Goal: Task Accomplishment & Management: Manage account settings

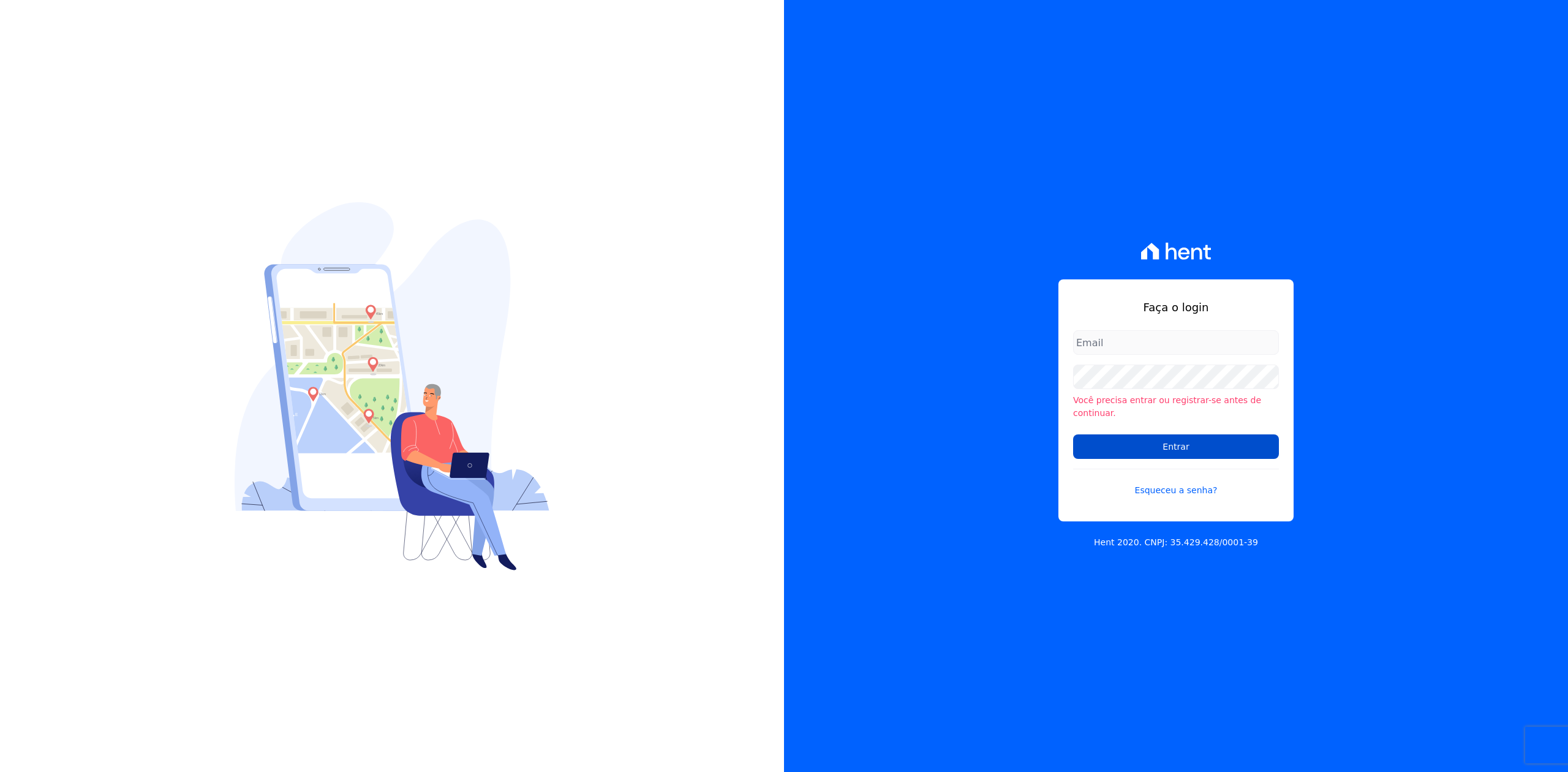
type input "[PERSON_NAME][EMAIL_ADDRESS][DOMAIN_NAME]"
click at [1115, 434] on input "Entrar" at bounding box center [1176, 446] width 206 height 24
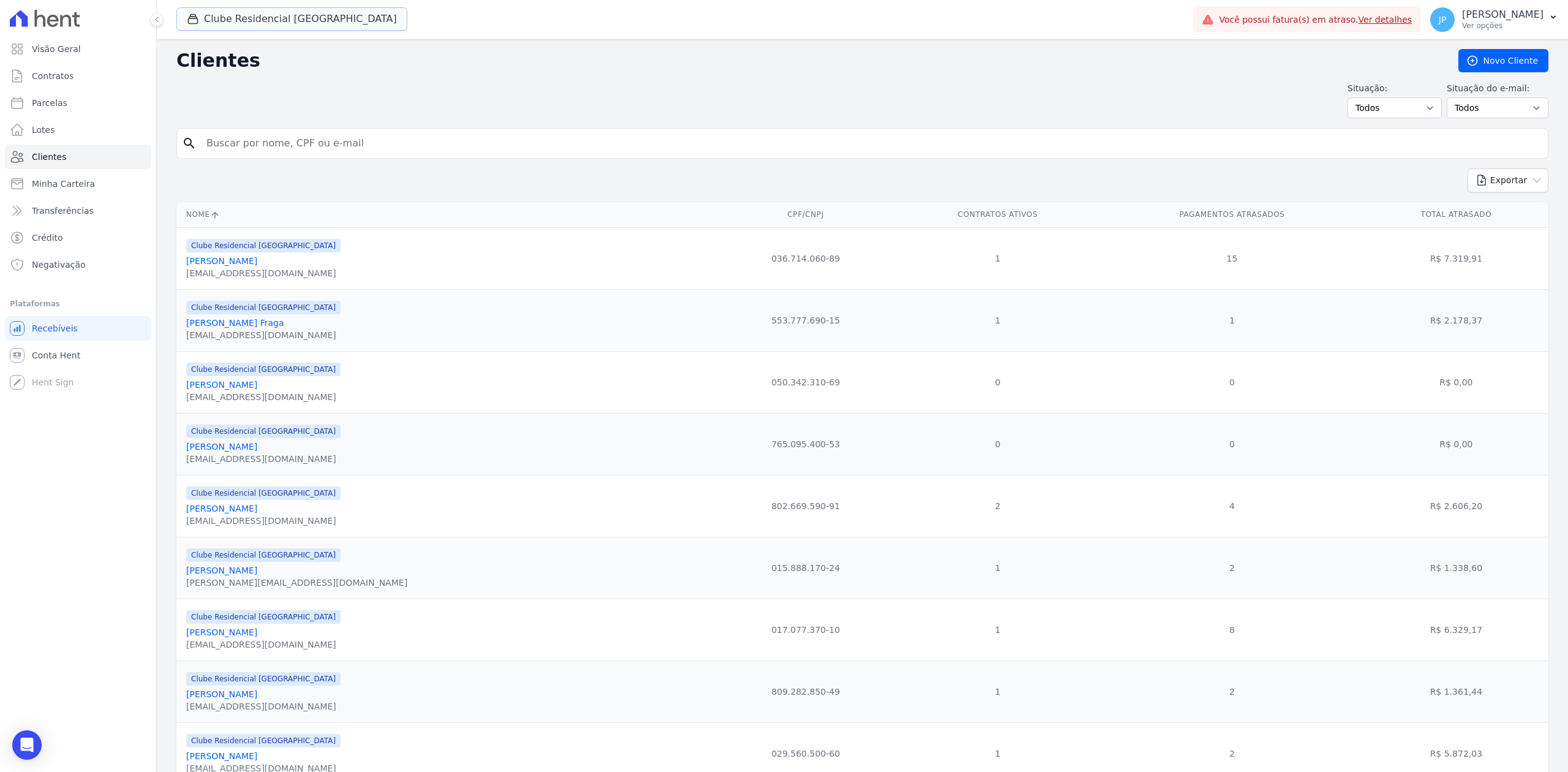
drag, startPoint x: 187, startPoint y: 19, endPoint x: 189, endPoint y: 39, distance: 20.1
click at [185, 22] on button "Clube Residencial [GEOGRAPHIC_DATA]" at bounding box center [292, 19] width 231 height 23
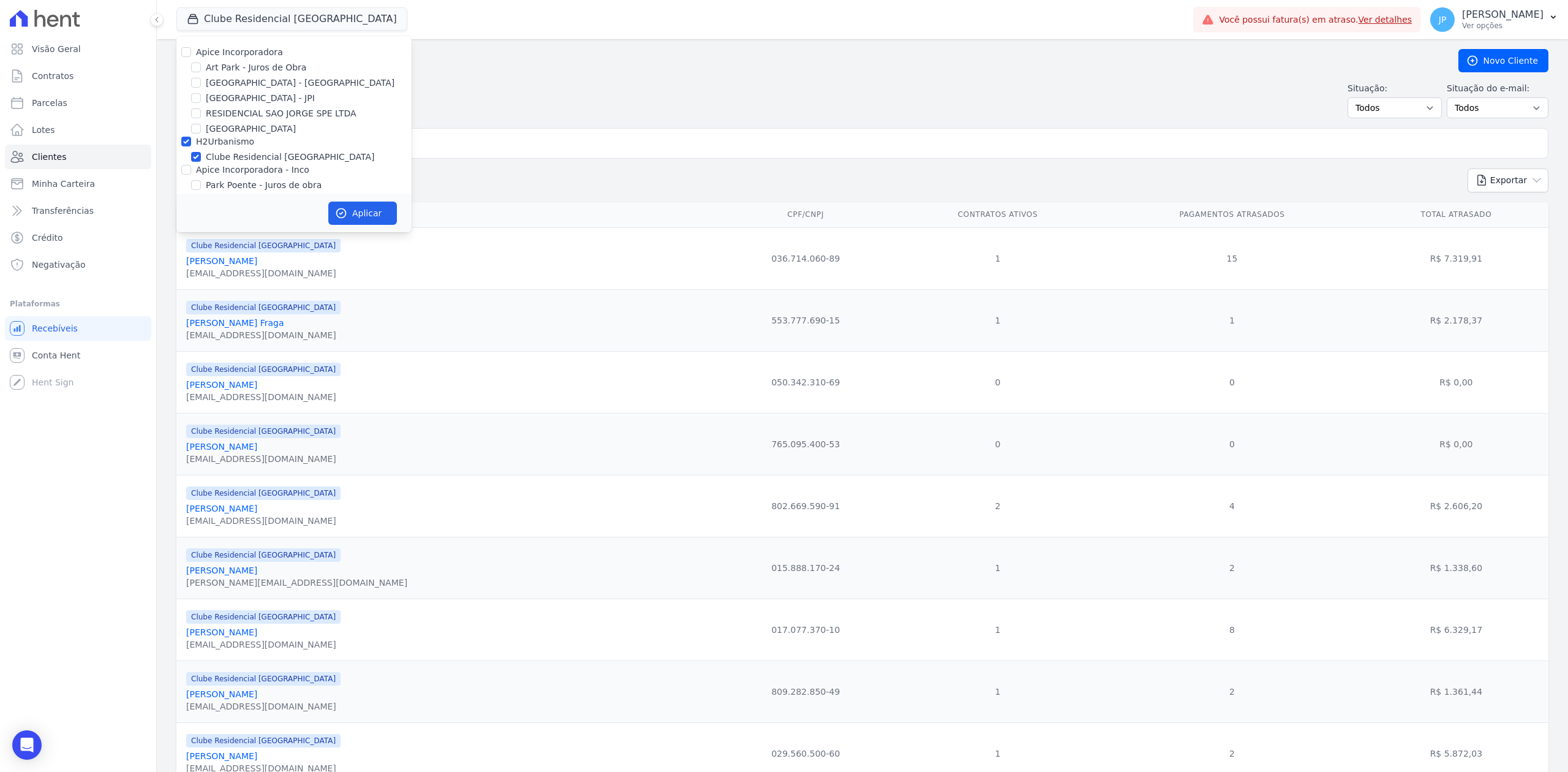
click at [192, 54] on div "Apice Incorporadora" at bounding box center [294, 52] width 235 height 13
drag, startPoint x: 186, startPoint y: 54, endPoint x: 209, endPoint y: 180, distance: 128.1
click at [186, 55] on input "Apice Incorporadora" at bounding box center [186, 52] width 10 height 10
checkbox input "true"
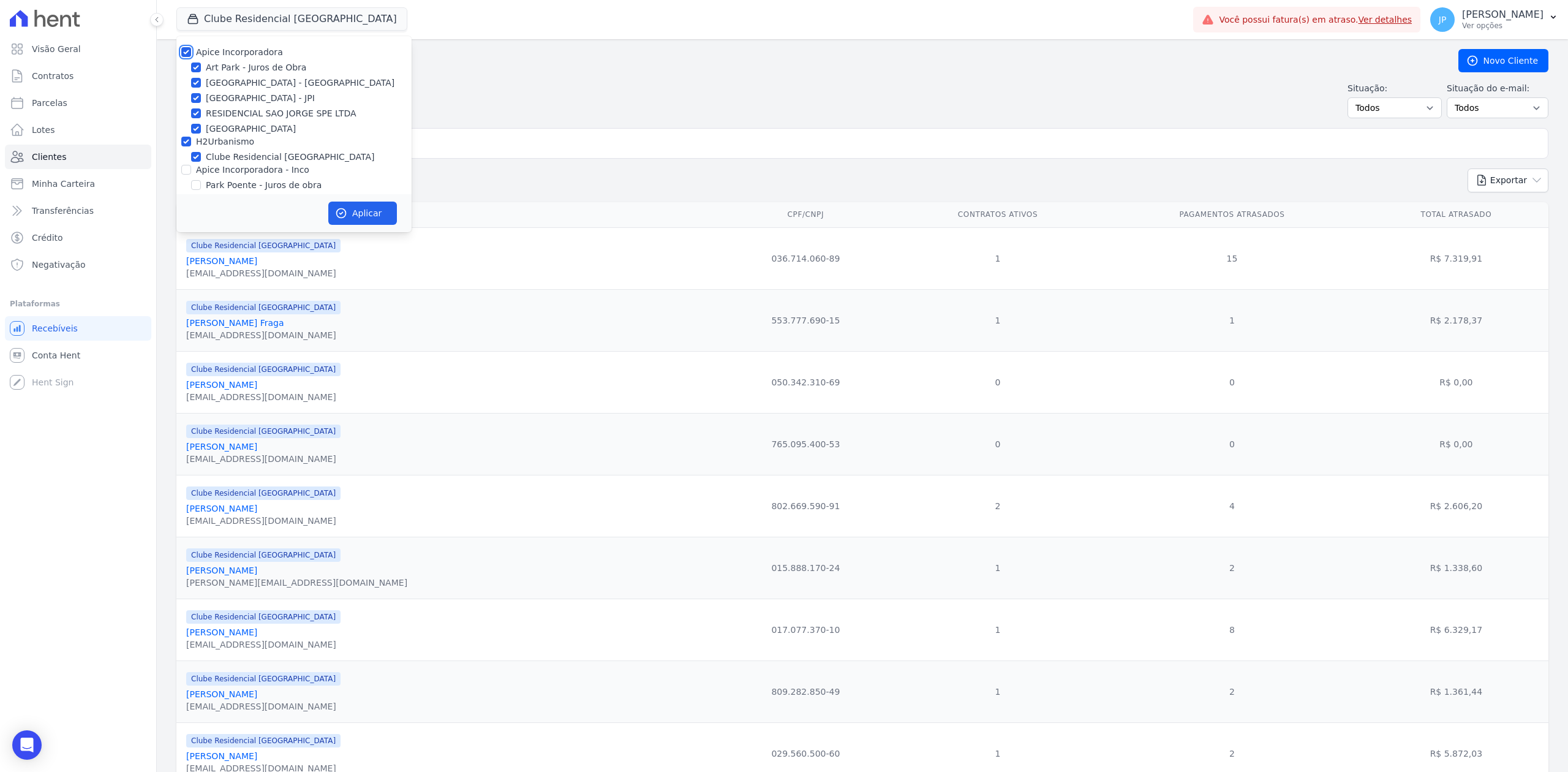
checkbox input "true"
click at [189, 165] on input "Apice Incorporadora - Inco" at bounding box center [186, 170] width 10 height 10
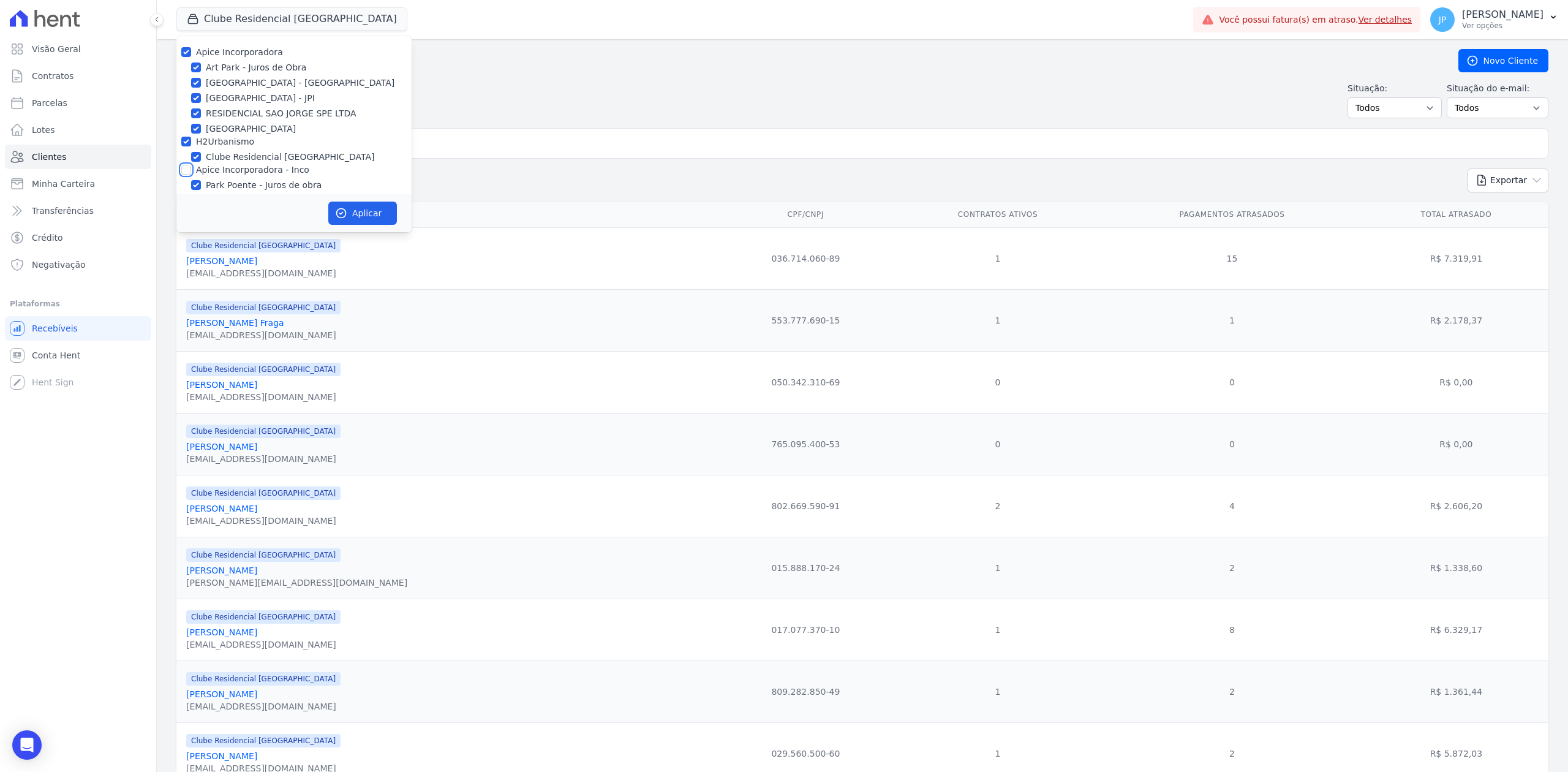
checkbox input "true"
click at [350, 202] on button "Aplicar" at bounding box center [363, 213] width 69 height 23
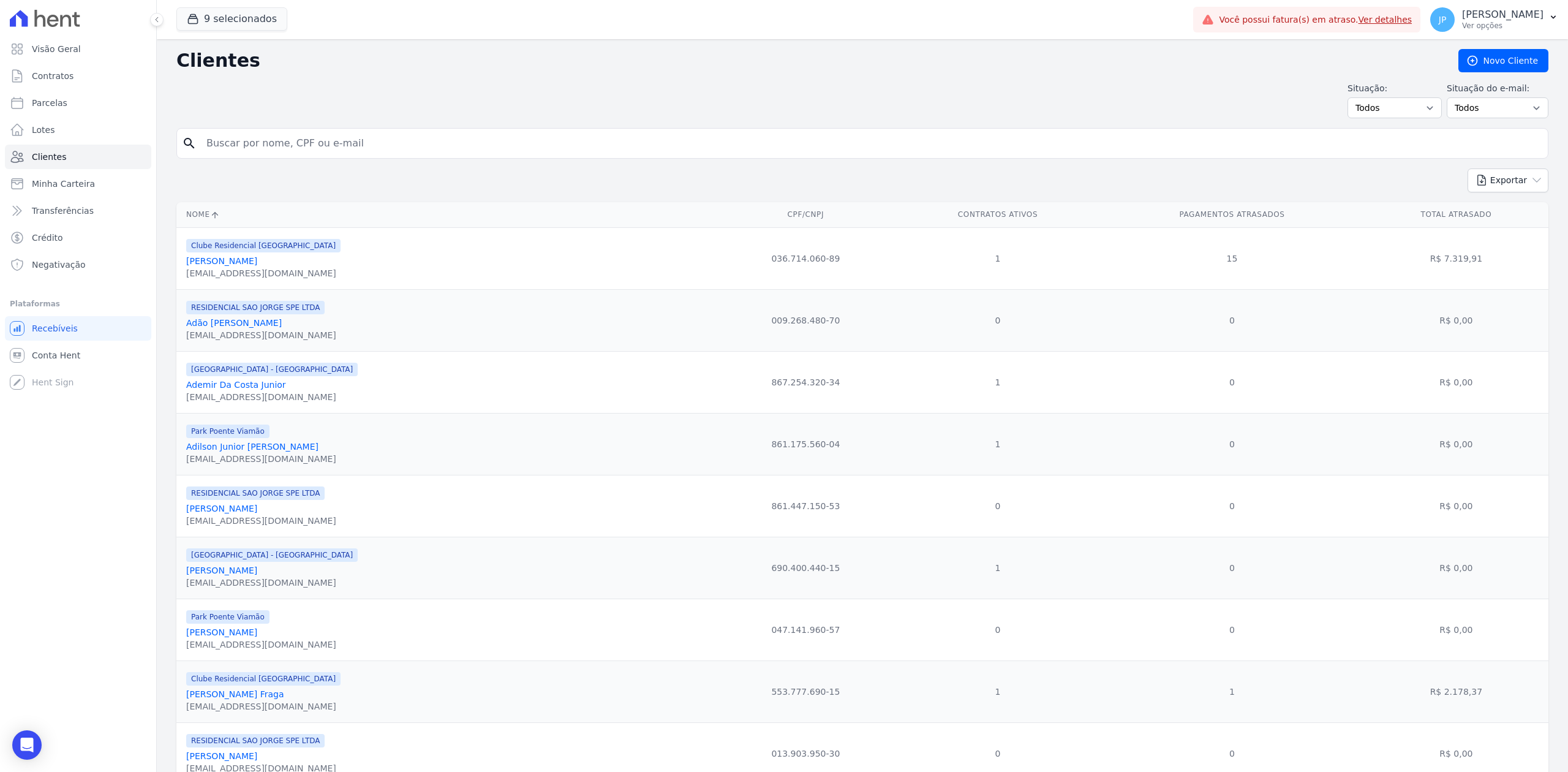
click at [428, 148] on input "search" at bounding box center [870, 143] width 1343 height 24
paste input "[PERSON_NAME]"
type input "[PERSON_NAME]"
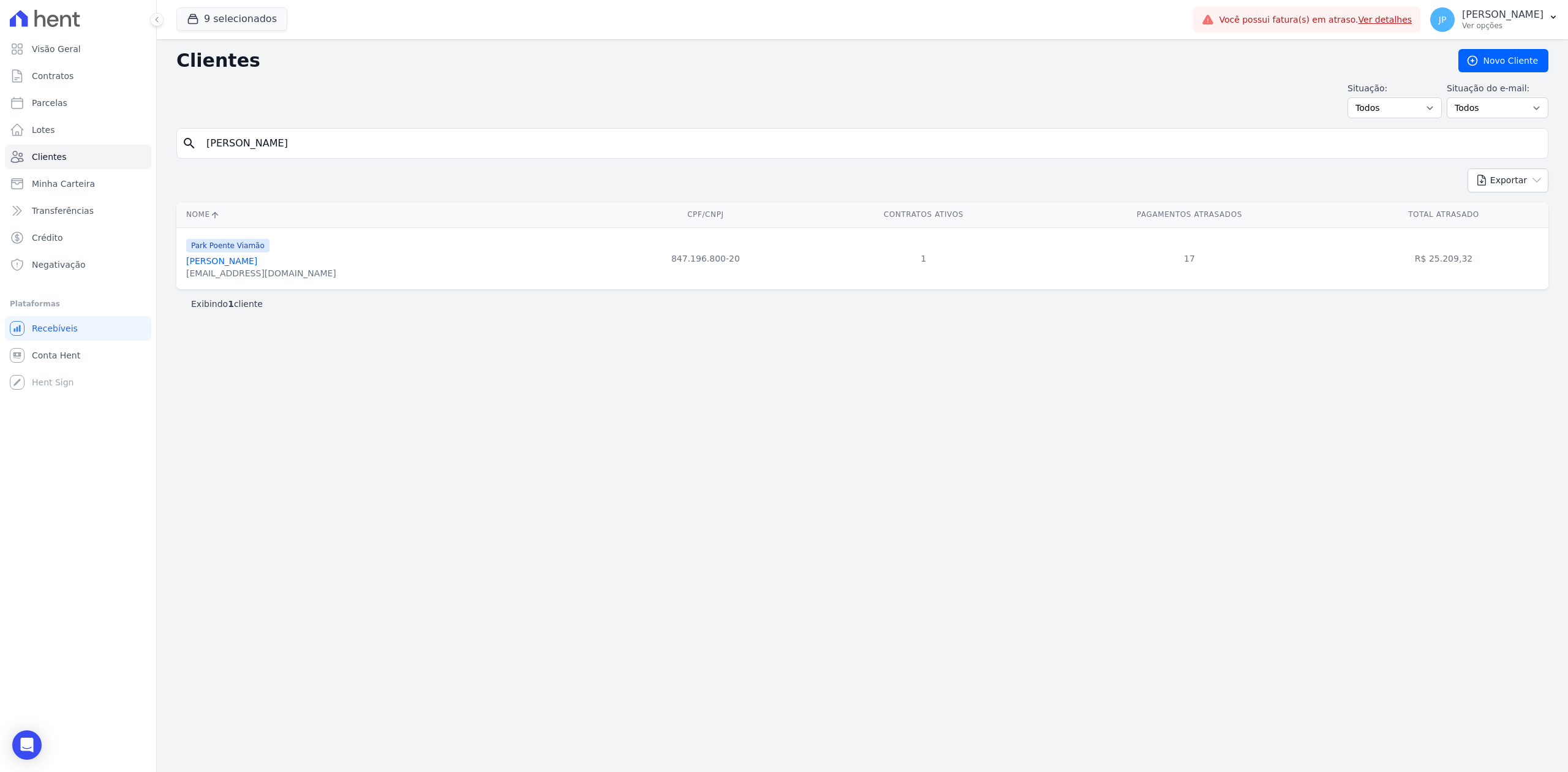
click at [226, 261] on link "[PERSON_NAME]" at bounding box center [222, 261] width 71 height 10
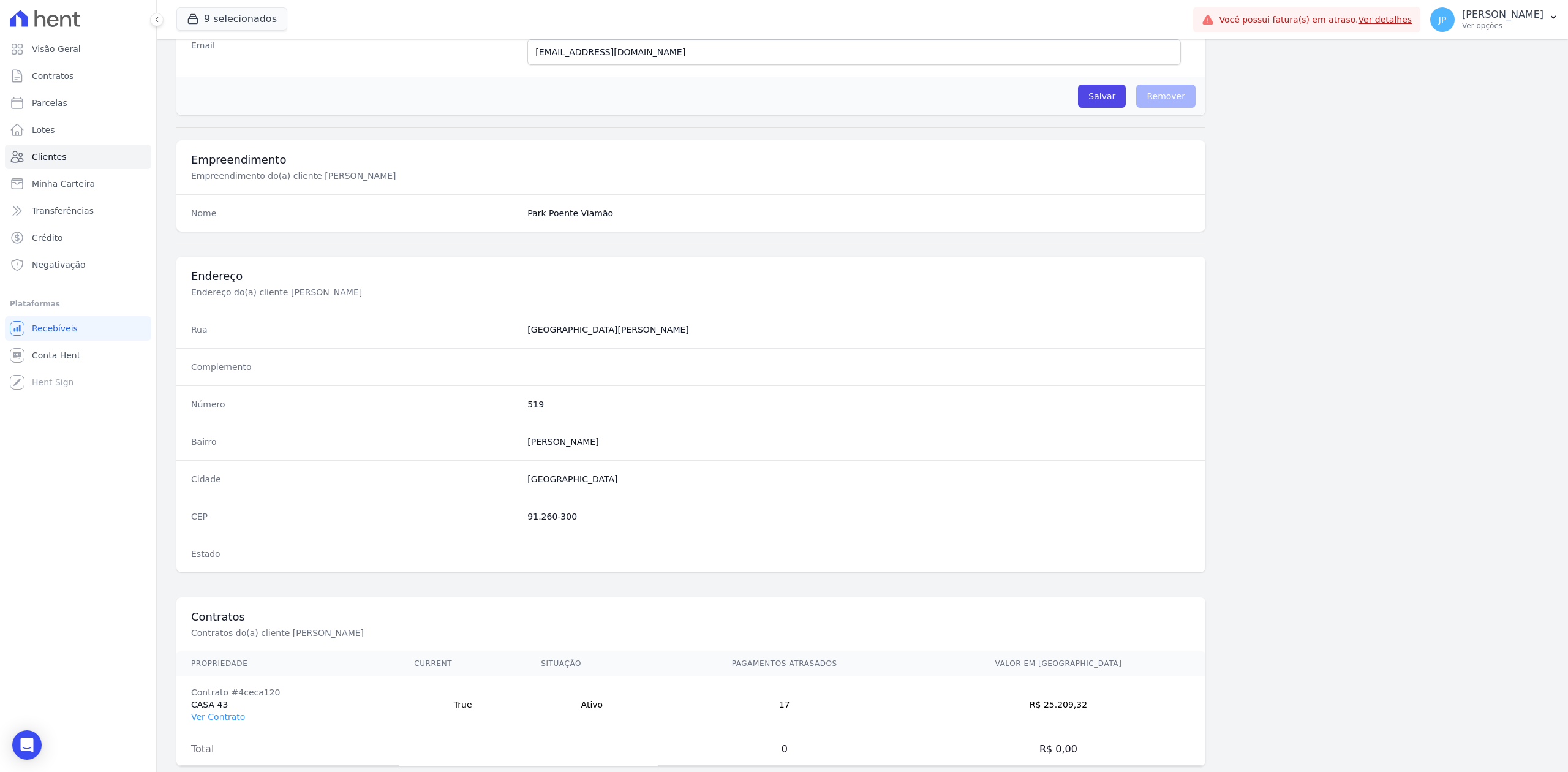
scroll to position [380, 0]
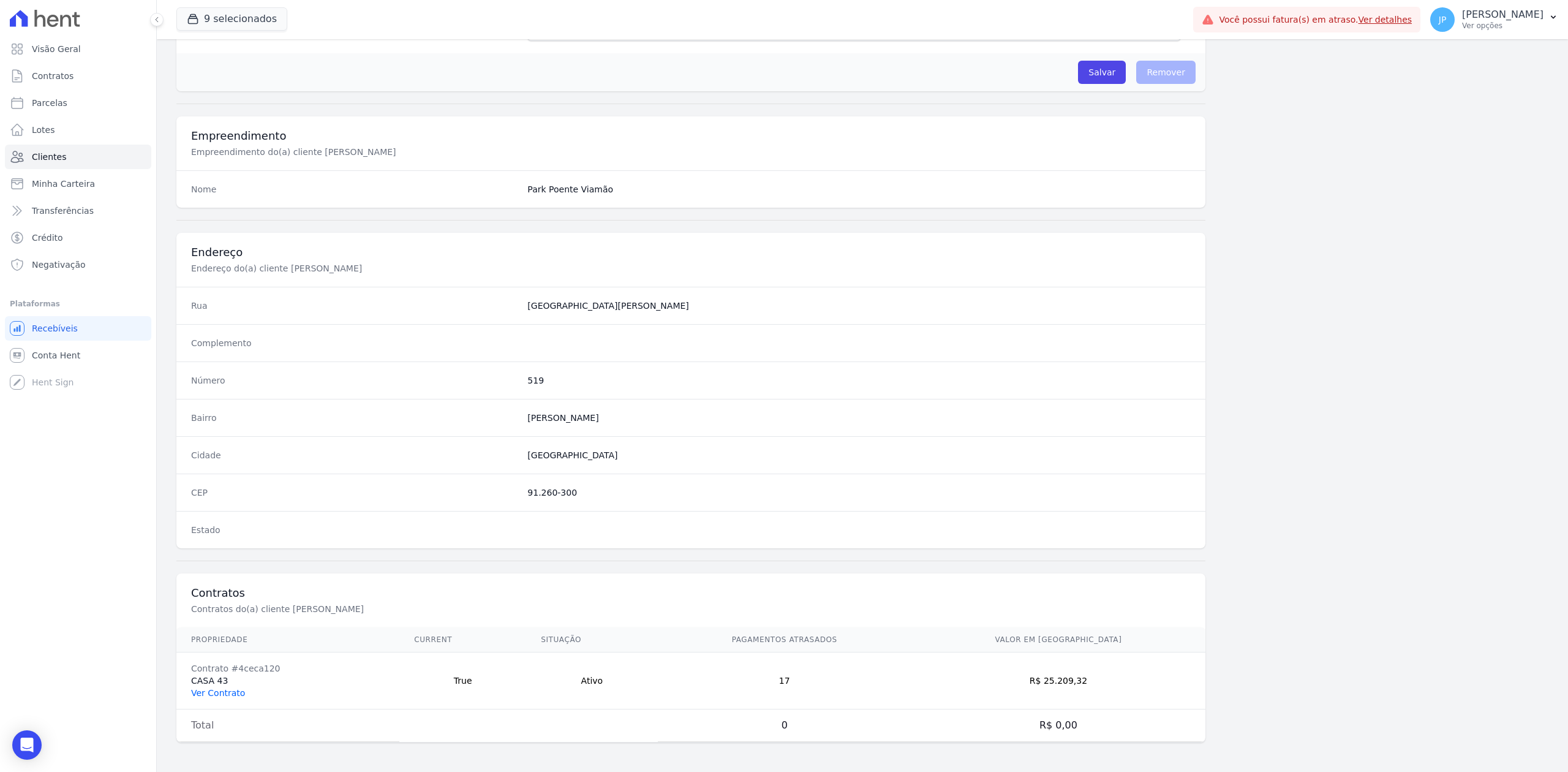
click at [223, 691] on link "Ver Contrato" at bounding box center [217, 693] width 54 height 10
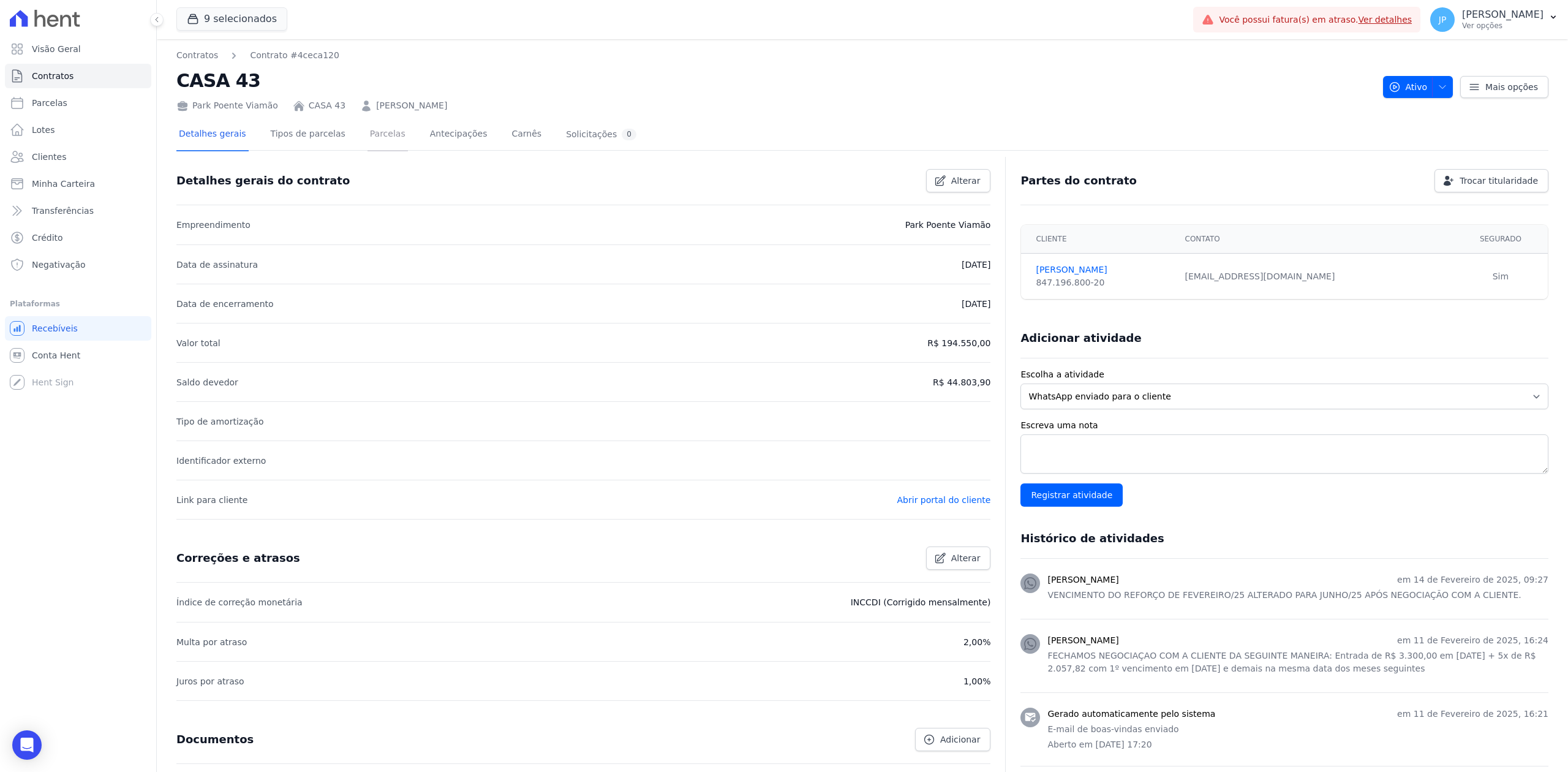
click at [378, 143] on link "Parcelas" at bounding box center [387, 135] width 40 height 32
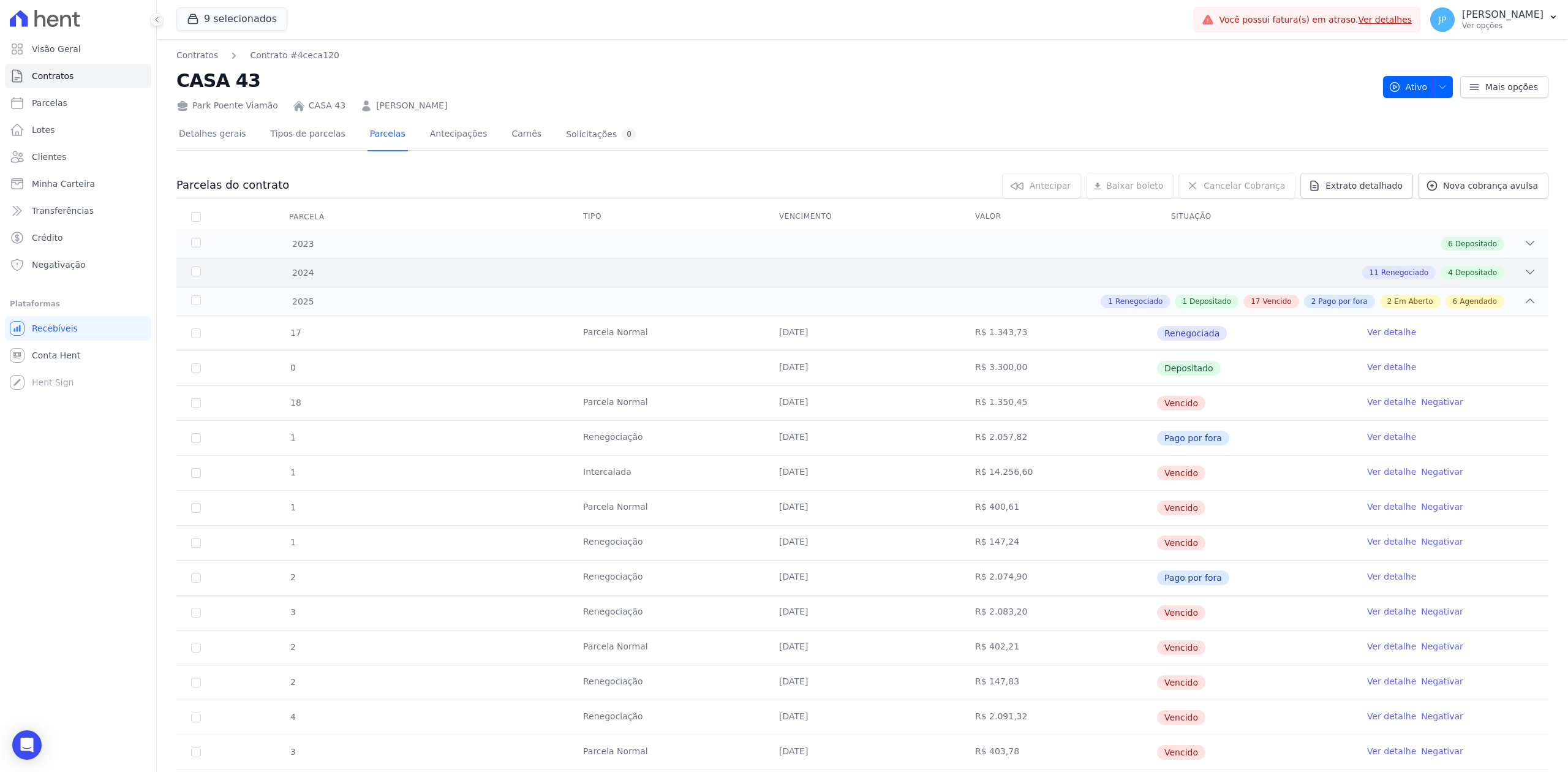
click at [1501, 275] on div "11 Renegociado 4 Depositado" at bounding box center [930, 273] width 1212 height 14
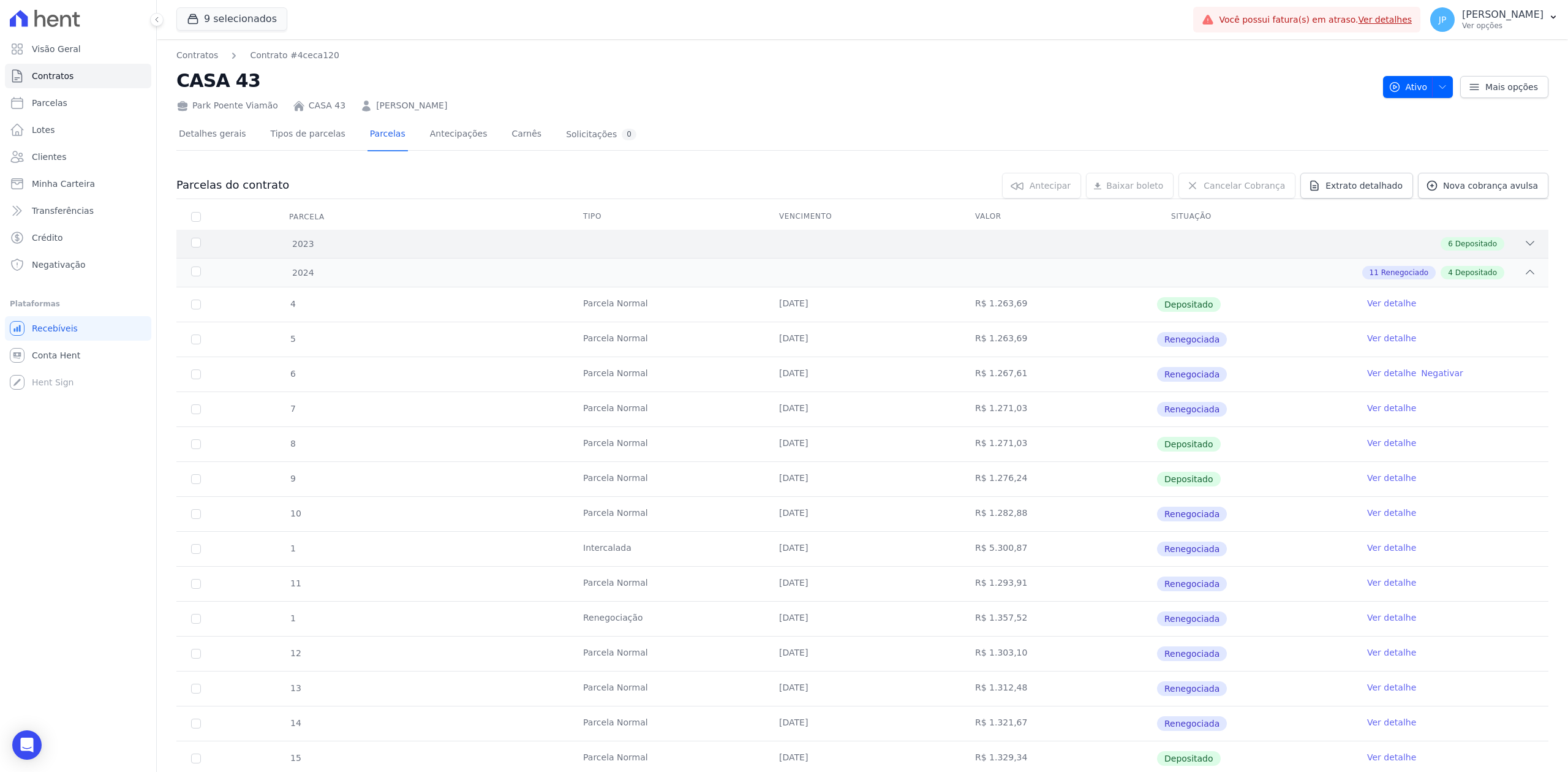
click at [1526, 243] on icon at bounding box center [1530, 243] width 8 height 4
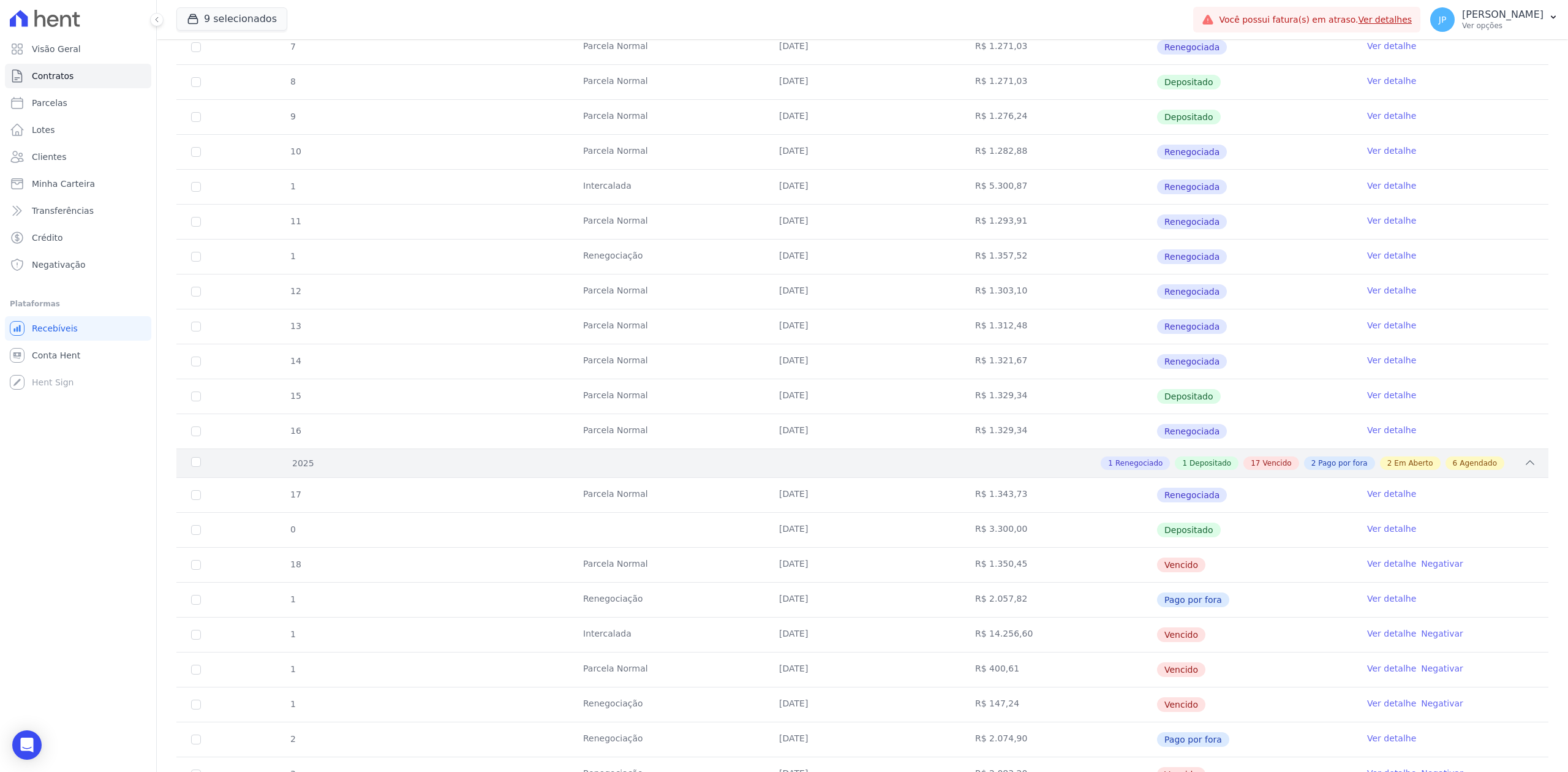
scroll to position [980, 0]
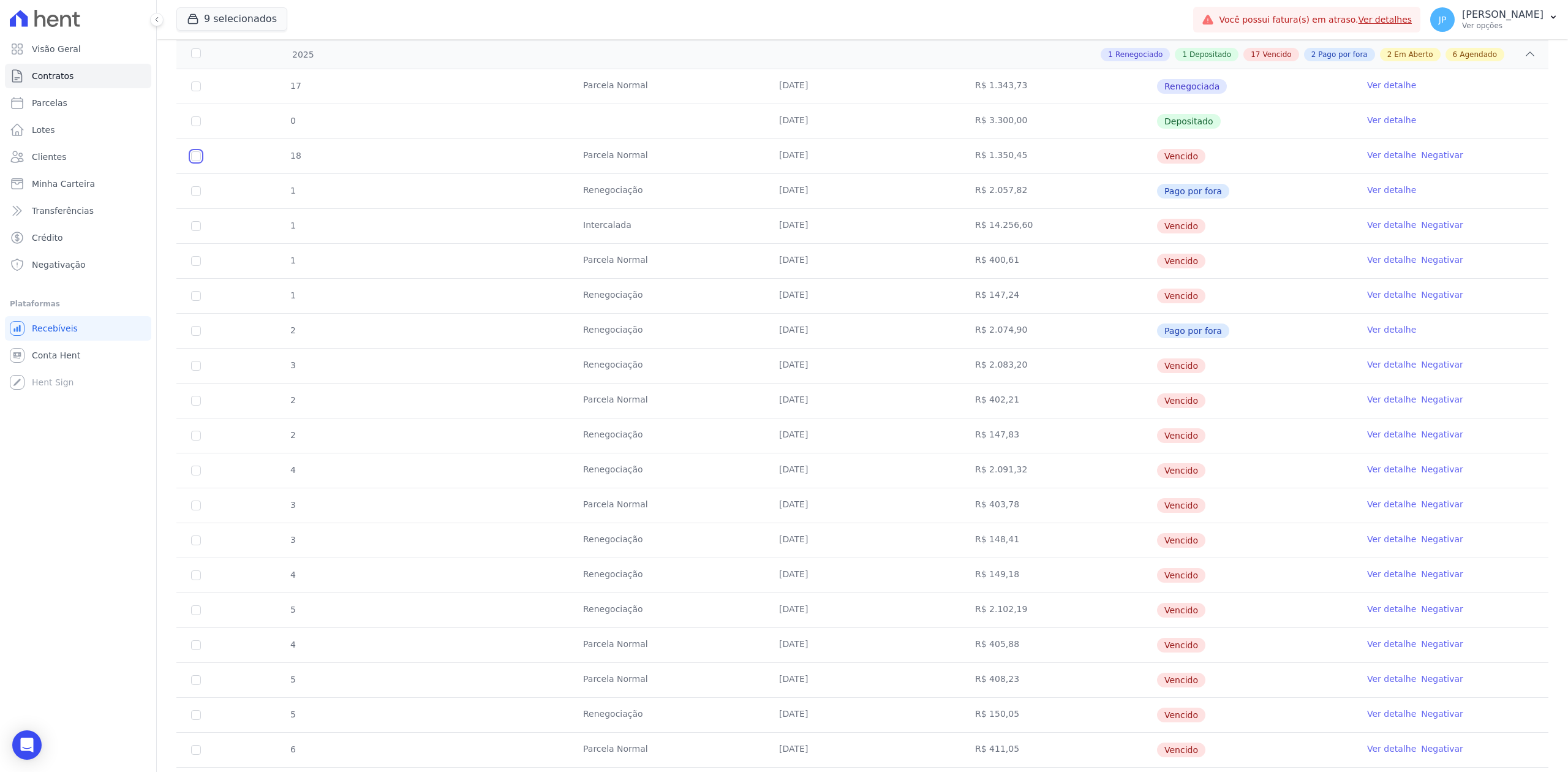
click at [194, 157] on input "checkbox" at bounding box center [196, 156] width 10 height 10
checkbox input "true"
drag, startPoint x: 907, startPoint y: 155, endPoint x: 1182, endPoint y: 153, distance: 275.0
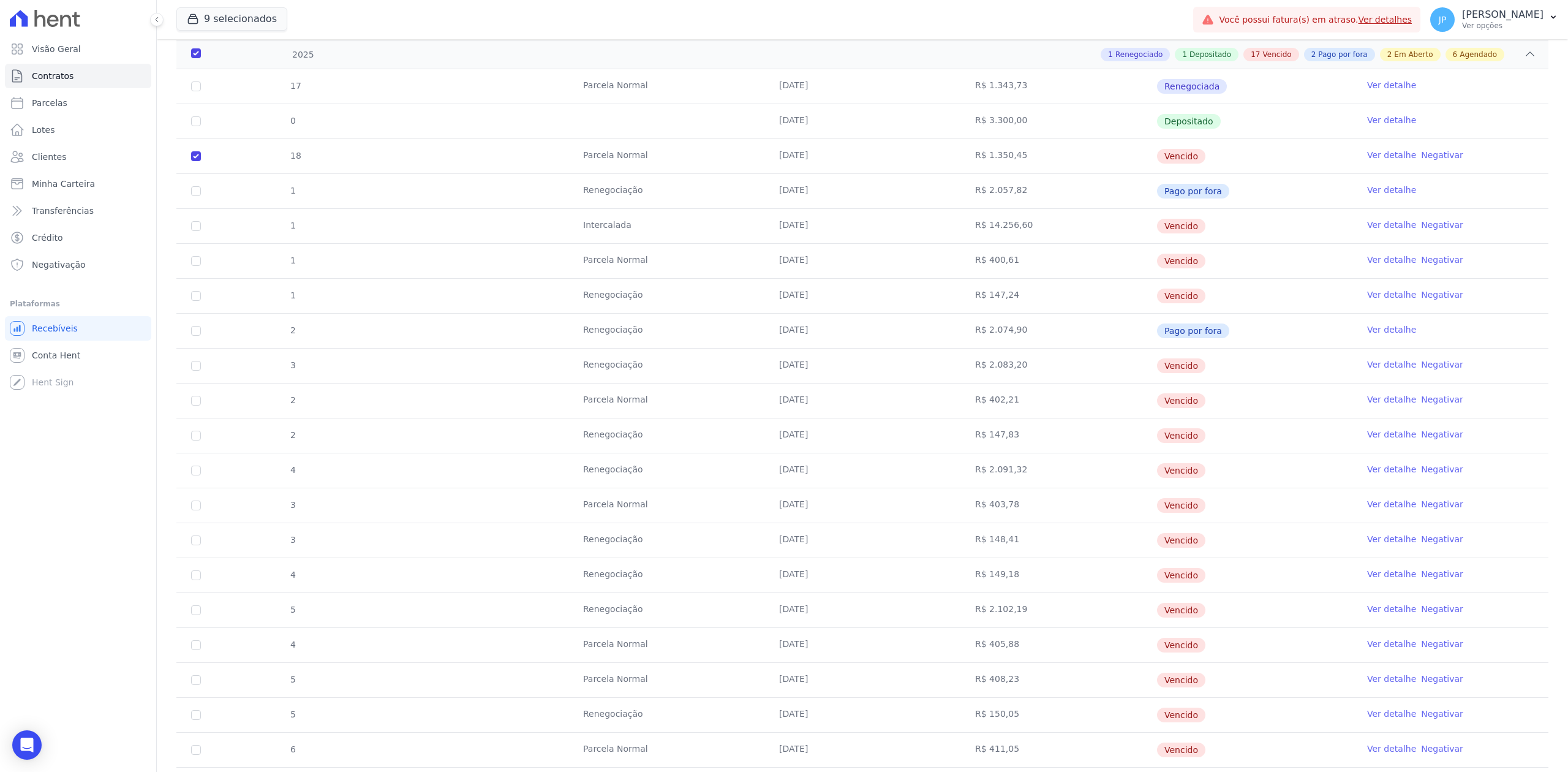
click at [1182, 149] on tr "18 [GEOGRAPHIC_DATA] [DATE] R$ 1.350,45 [GEOGRAPHIC_DATA] Ver detalhe Negativar" at bounding box center [862, 156] width 1371 height 35
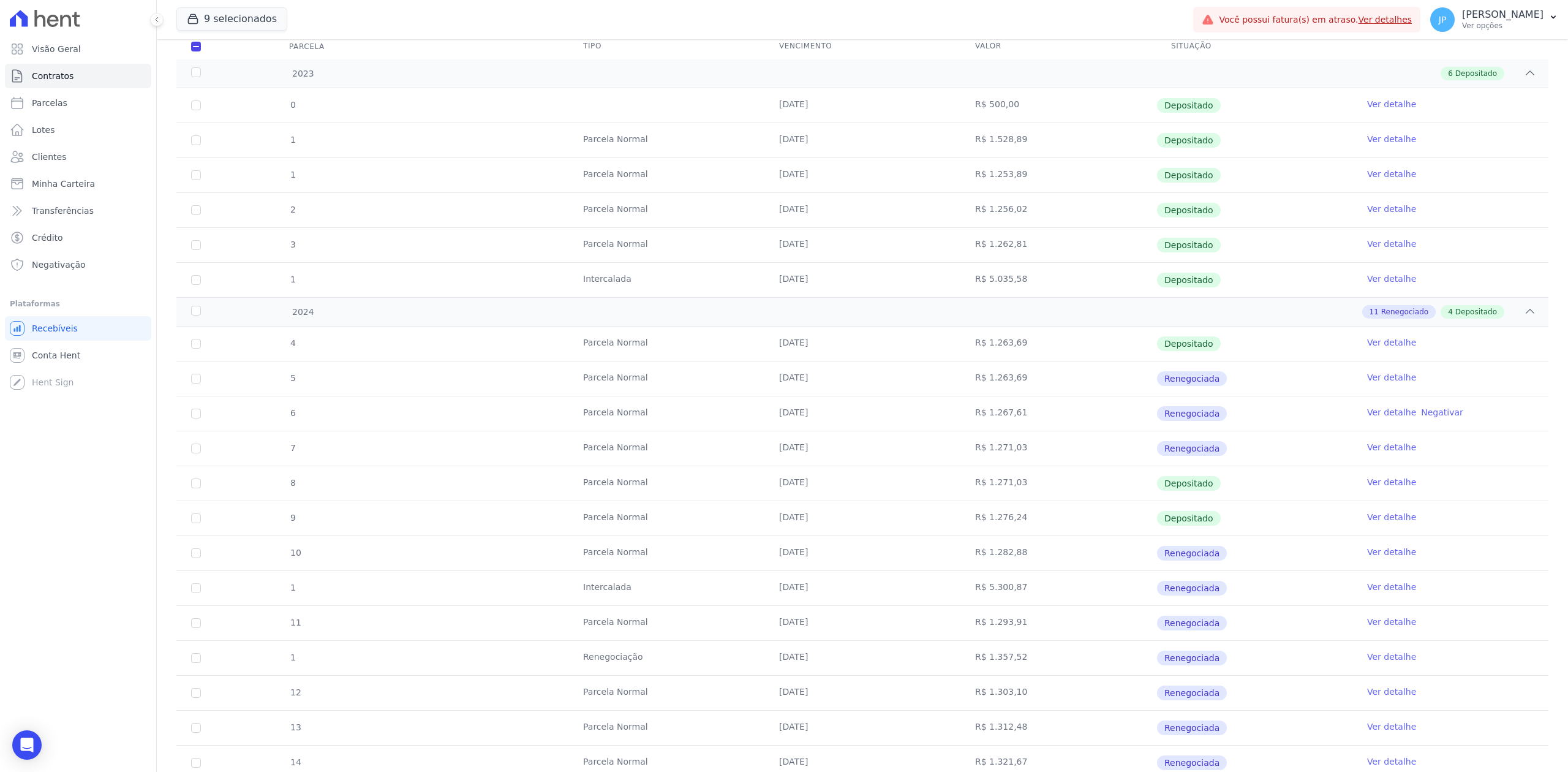
scroll to position [0, 0]
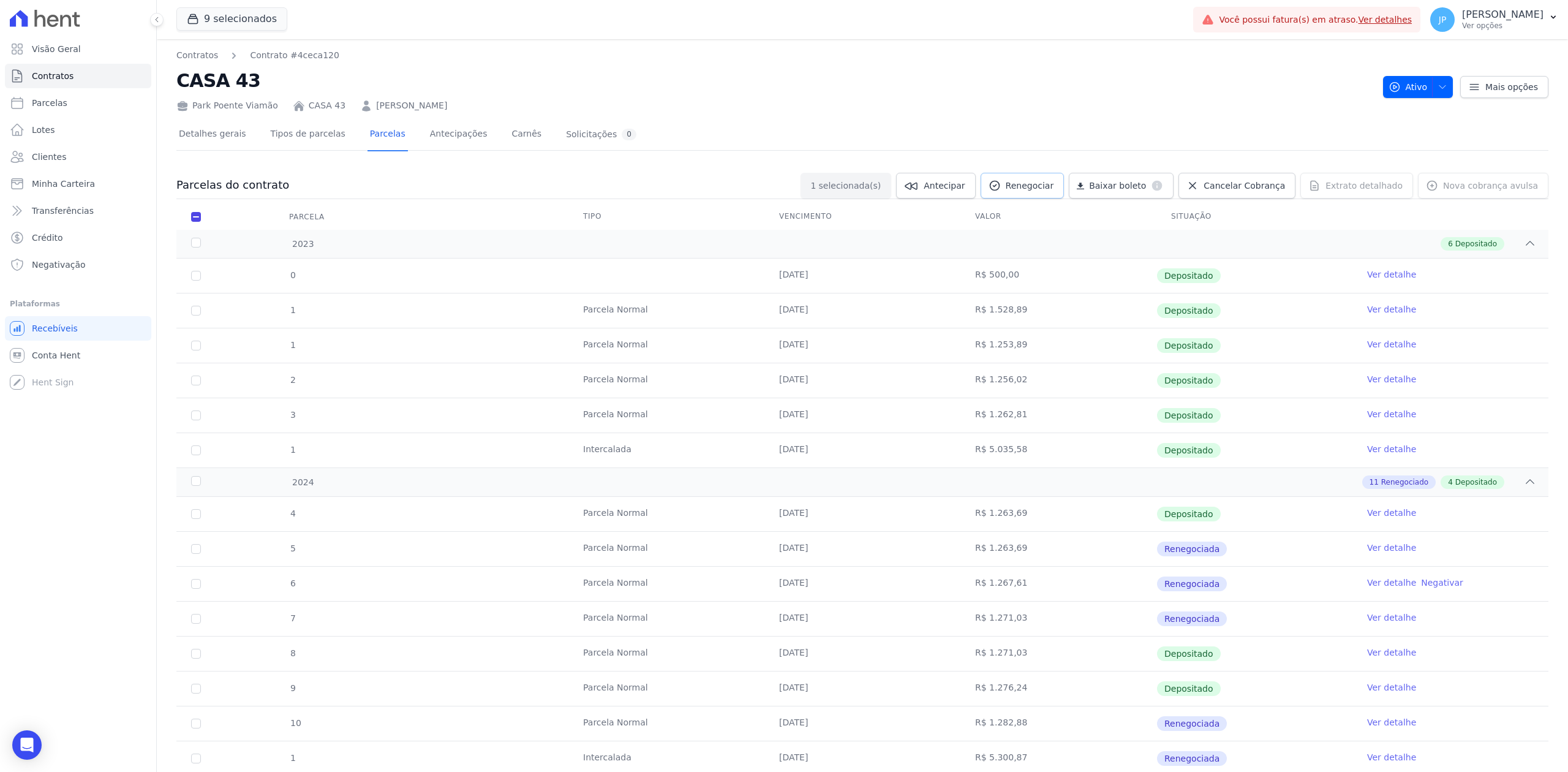
click at [1047, 189] on span "Renegociar" at bounding box center [1029, 185] width 48 height 12
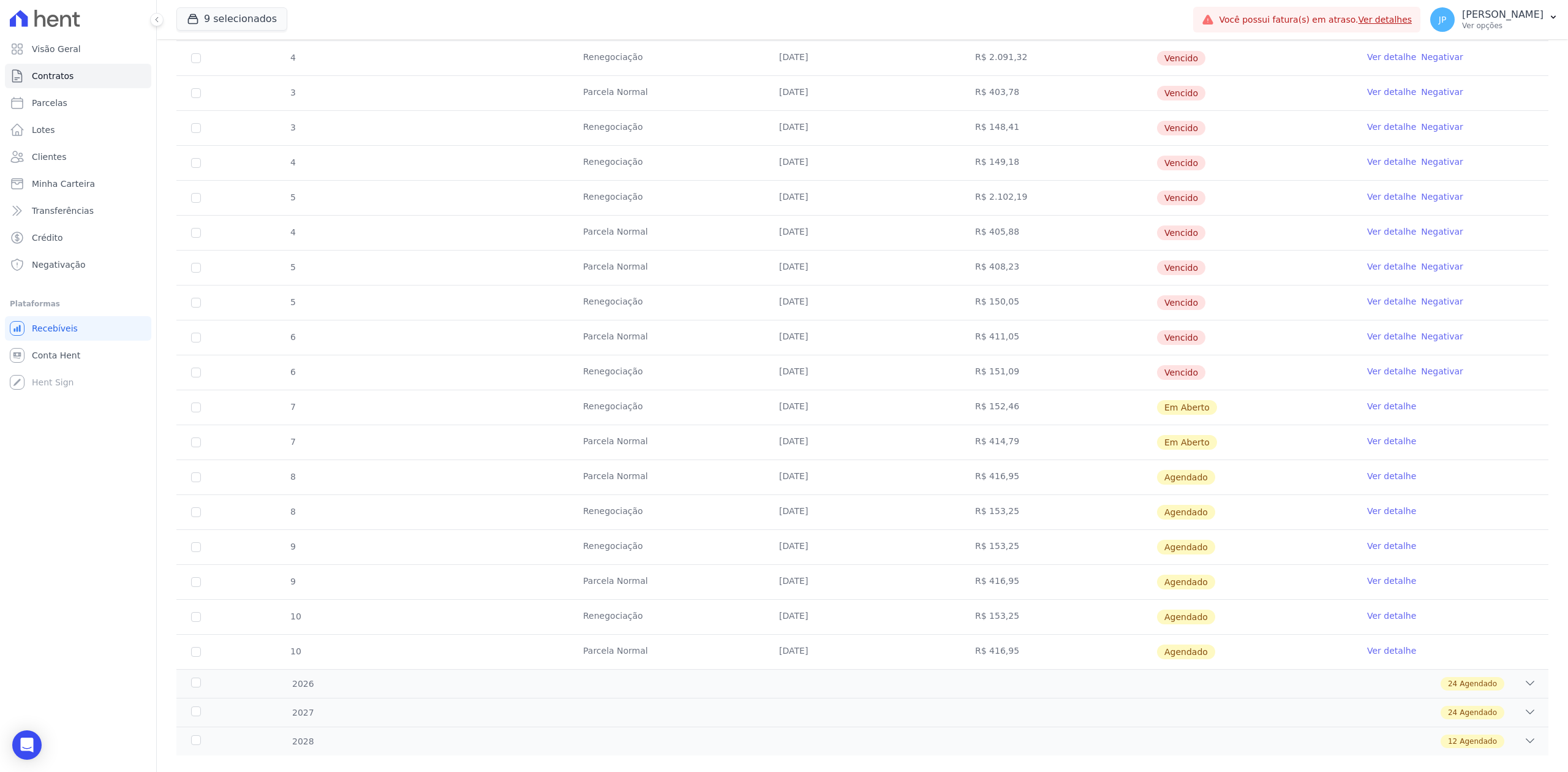
scroll to position [1424, 0]
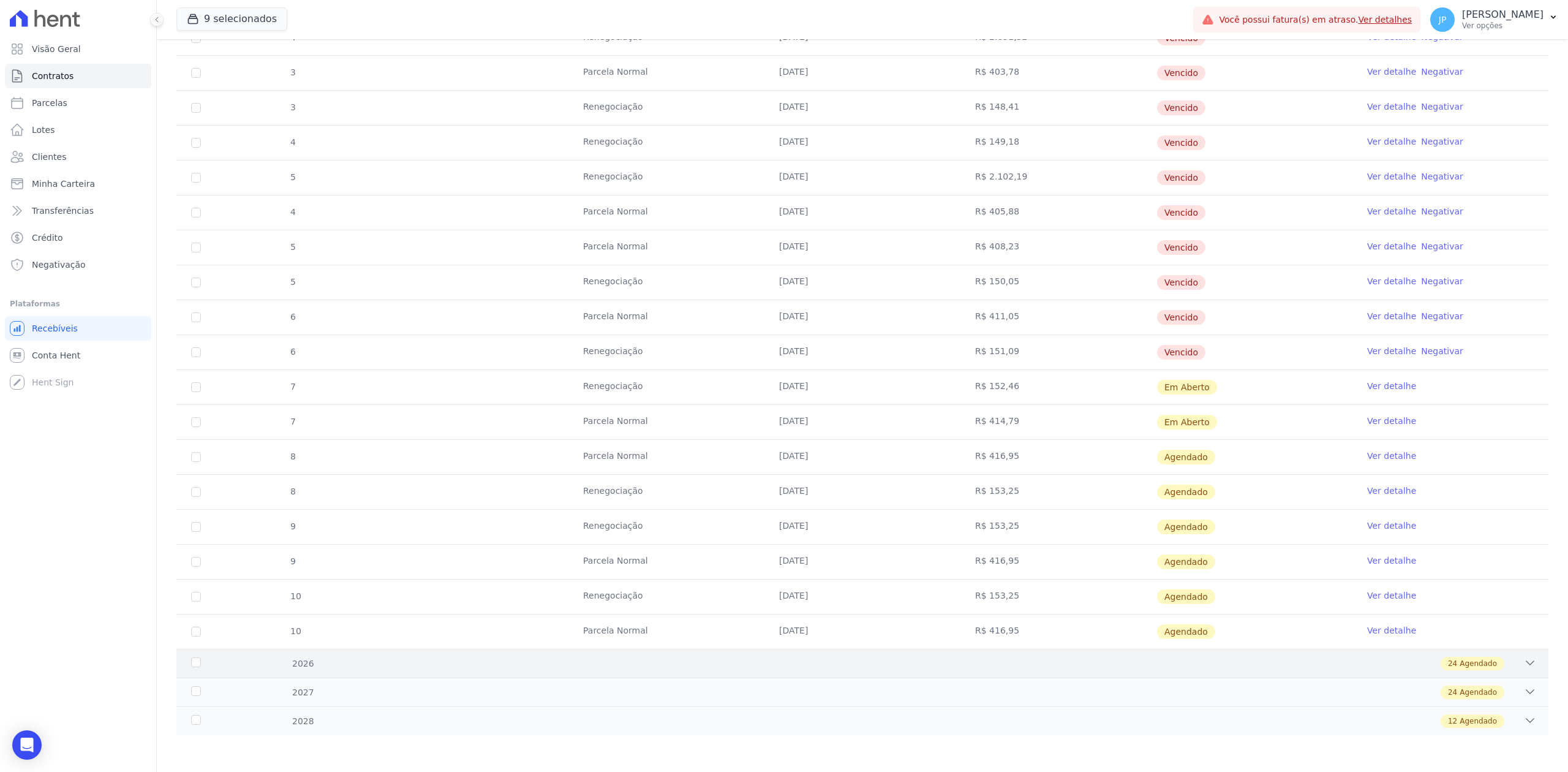
click at [1526, 665] on div "2026 24 Agendado" at bounding box center [862, 663] width 1371 height 29
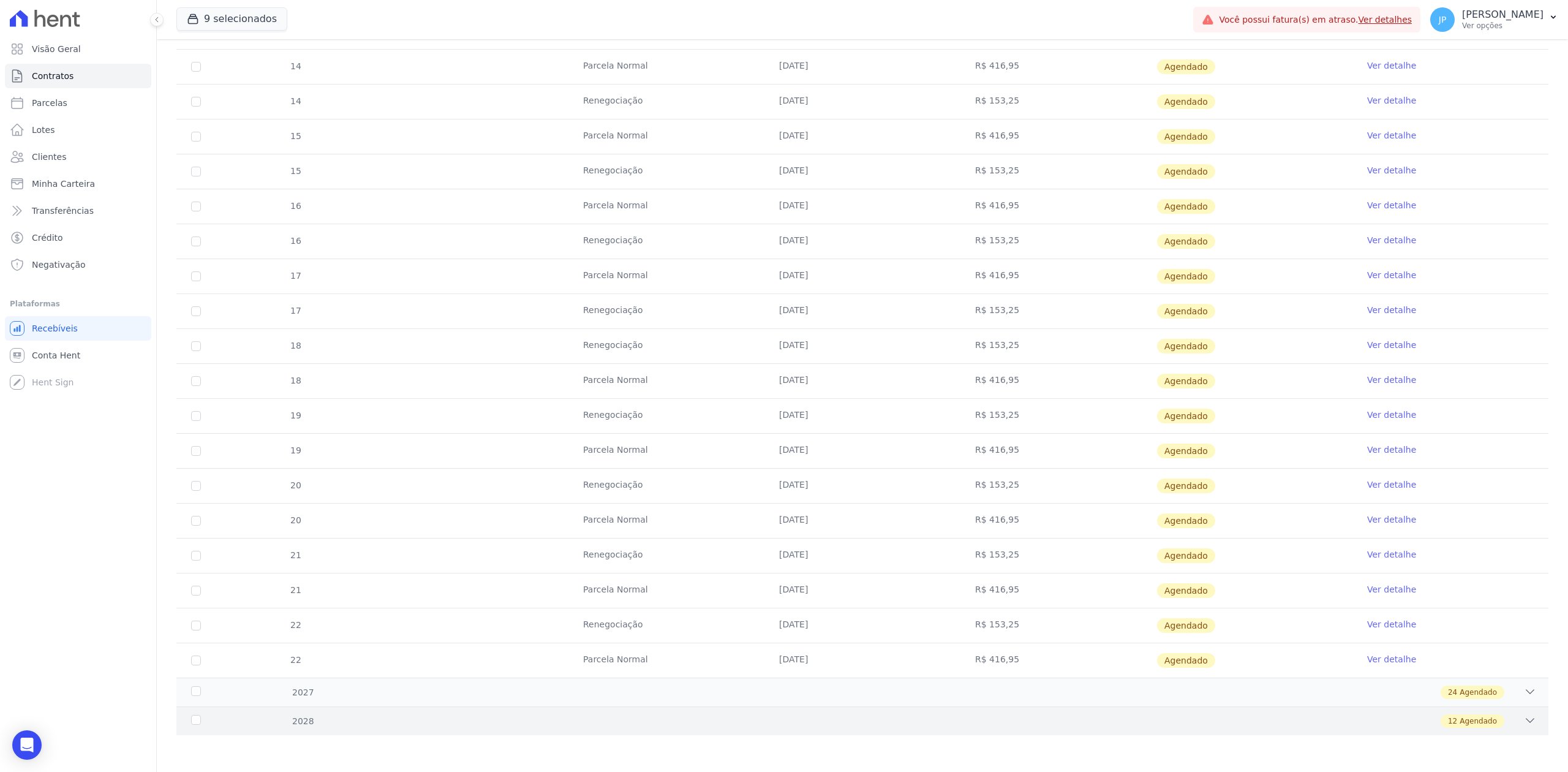
scroll to position [2267, 0]
drag, startPoint x: 969, startPoint y: 456, endPoint x: 1003, endPoint y: 691, distance: 237.4
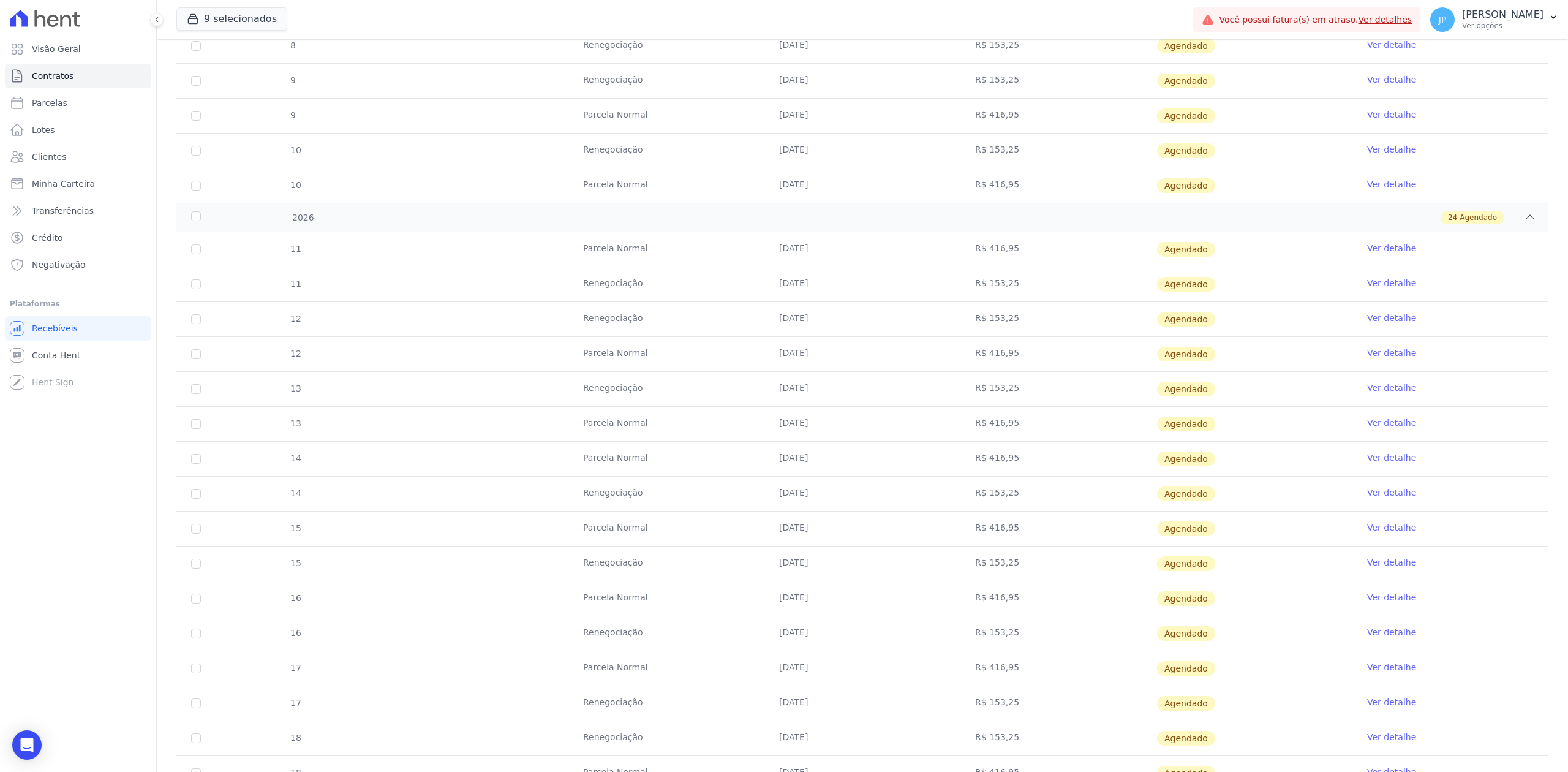
drag, startPoint x: 976, startPoint y: 539, endPoint x: 948, endPoint y: 734, distance: 197.0
click at [948, 734] on tbody "11 [GEOGRAPHIC_DATA] [DATE] R$ 416,95 [GEOGRAPHIC_DATA] Ver detalhe 11 Renegoci…" at bounding box center [862, 651] width 1371 height 837
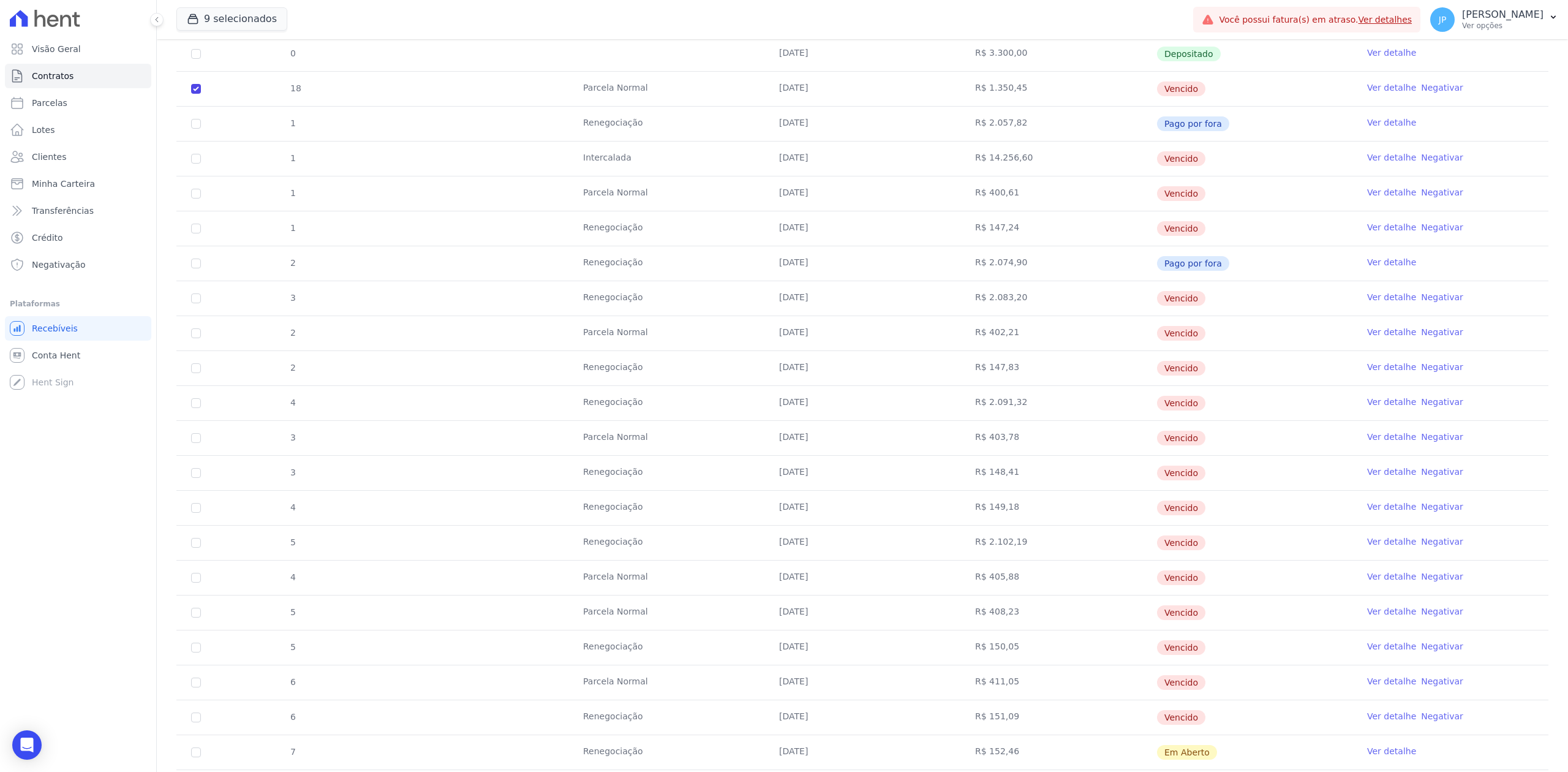
scroll to position [1124, 0]
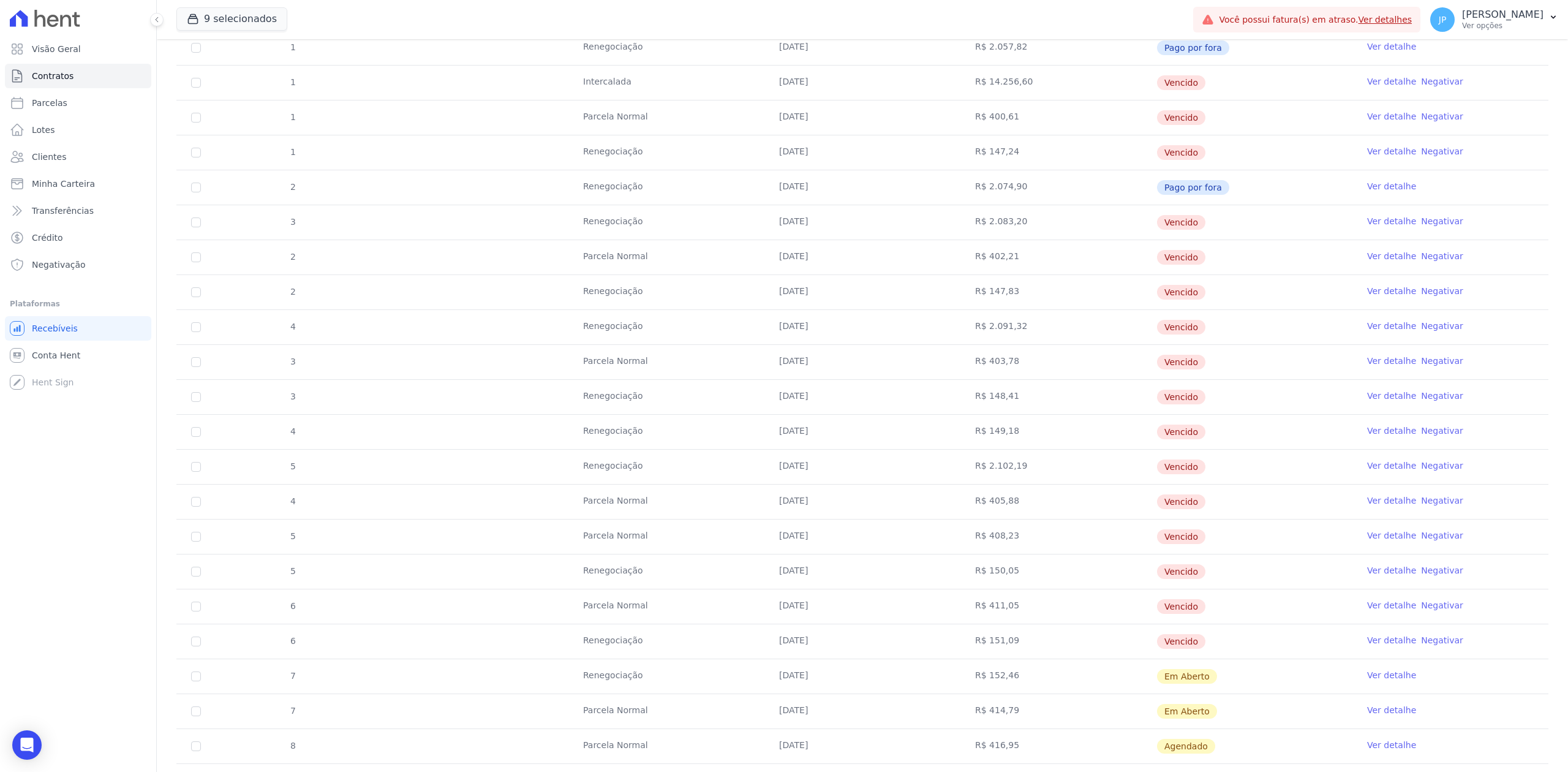
drag, startPoint x: 529, startPoint y: 273, endPoint x: 557, endPoint y: 278, distance: 28.4
click at [557, 274] on tr "2 [GEOGRAPHIC_DATA] [DATE] R$ 402,21 [GEOGRAPHIC_DATA] Ver detalhe Negativar" at bounding box center [862, 257] width 1371 height 35
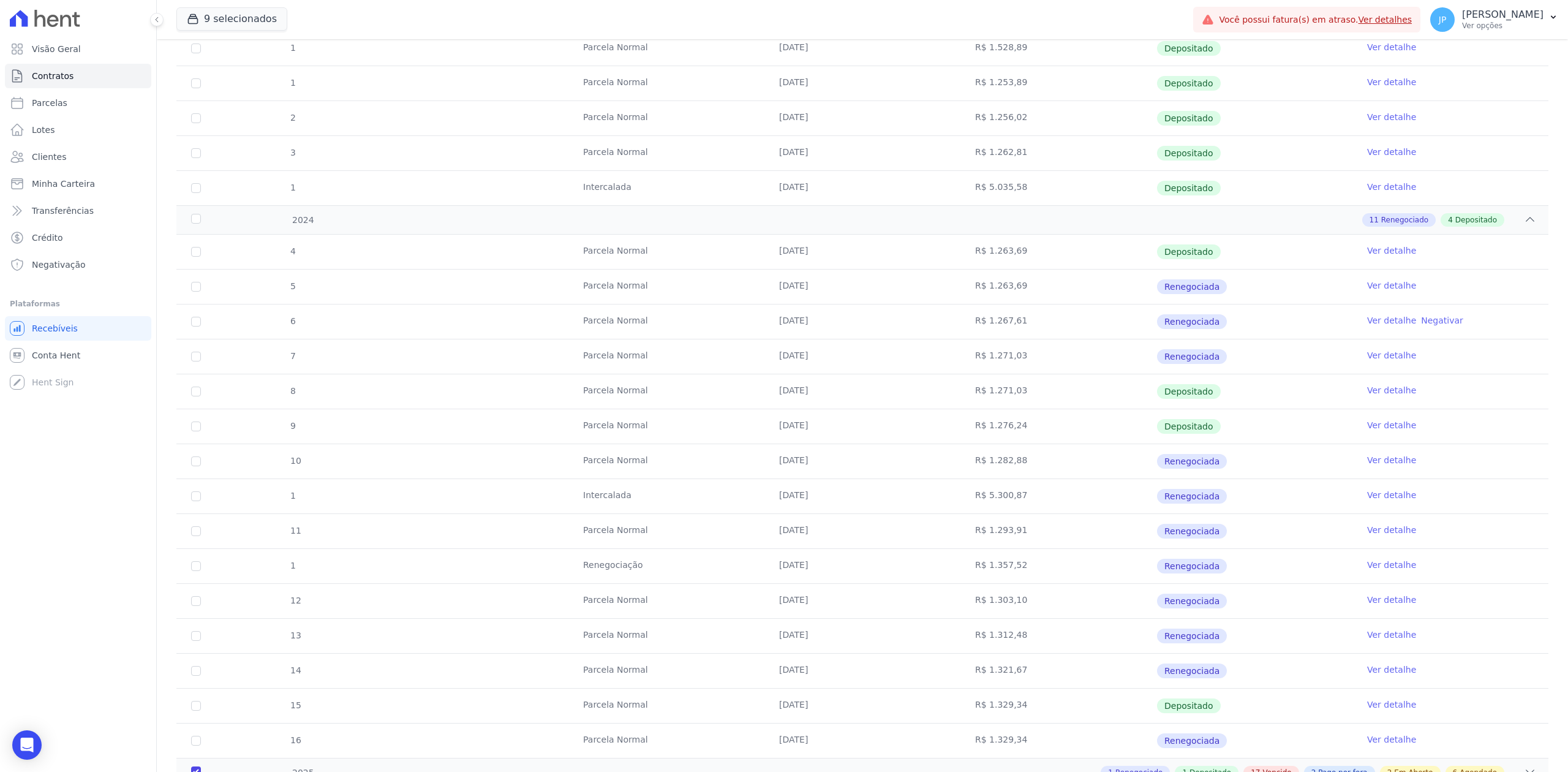
scroll to position [143, 0]
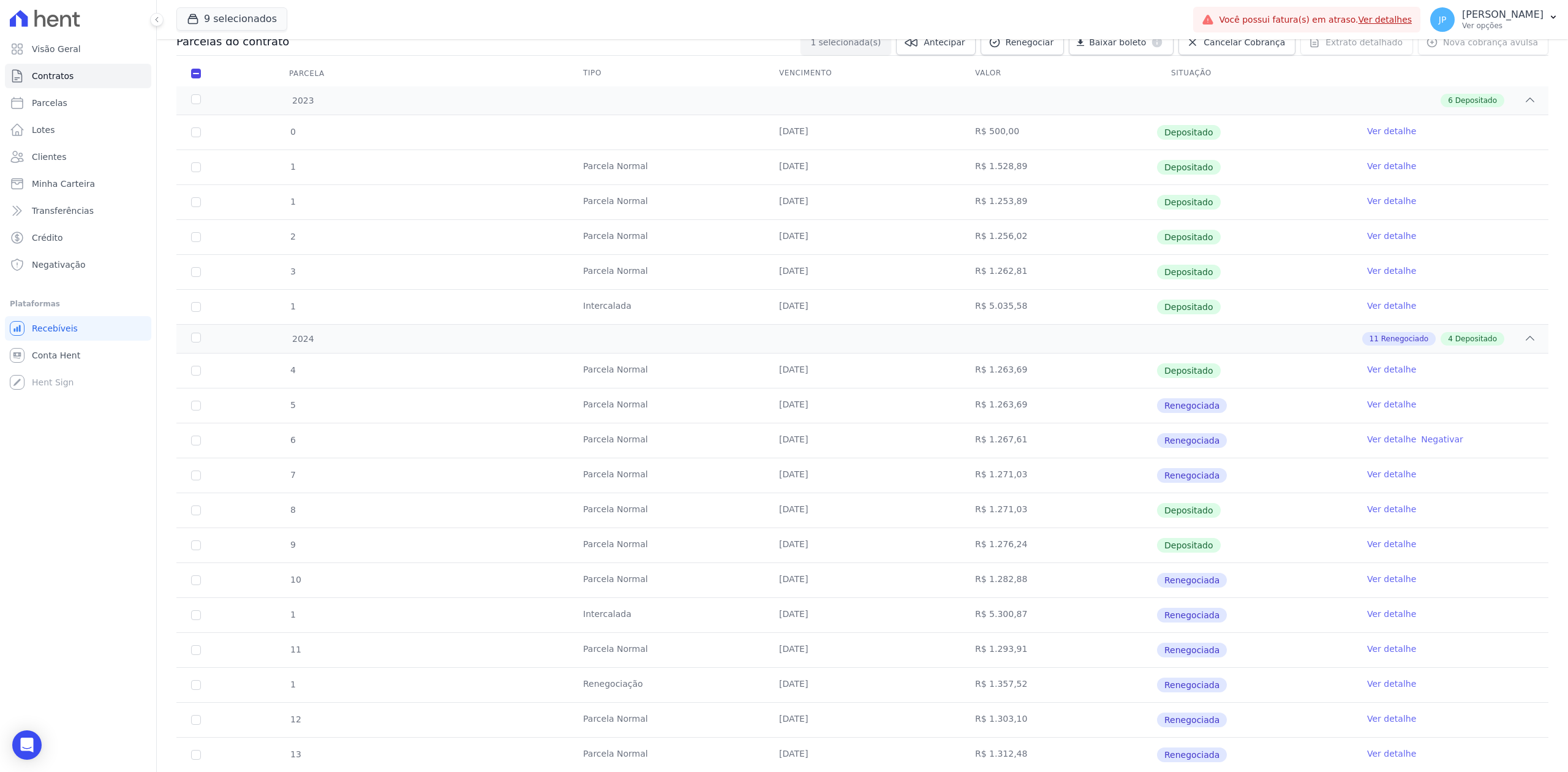
drag, startPoint x: 703, startPoint y: 433, endPoint x: 1183, endPoint y: 486, distance: 482.9
click at [1153, 717] on tbody "4 [GEOGRAPHIC_DATA] [DATE] R$ 1.263,69 Depositado Ver detalhe 5 [GEOGRAPHIC_DAT…" at bounding box center [862, 615] width 1371 height 523
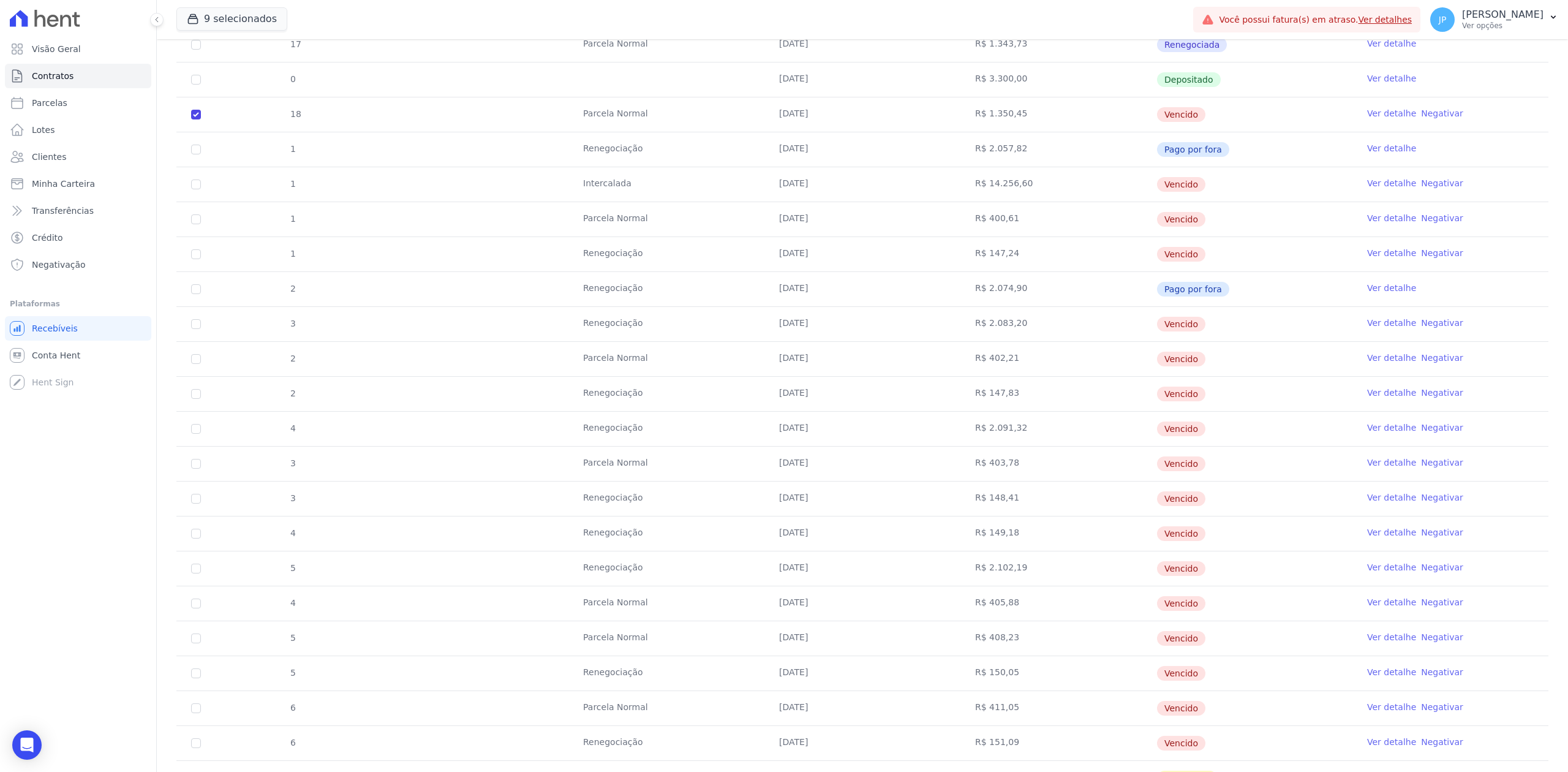
scroll to position [980, 0]
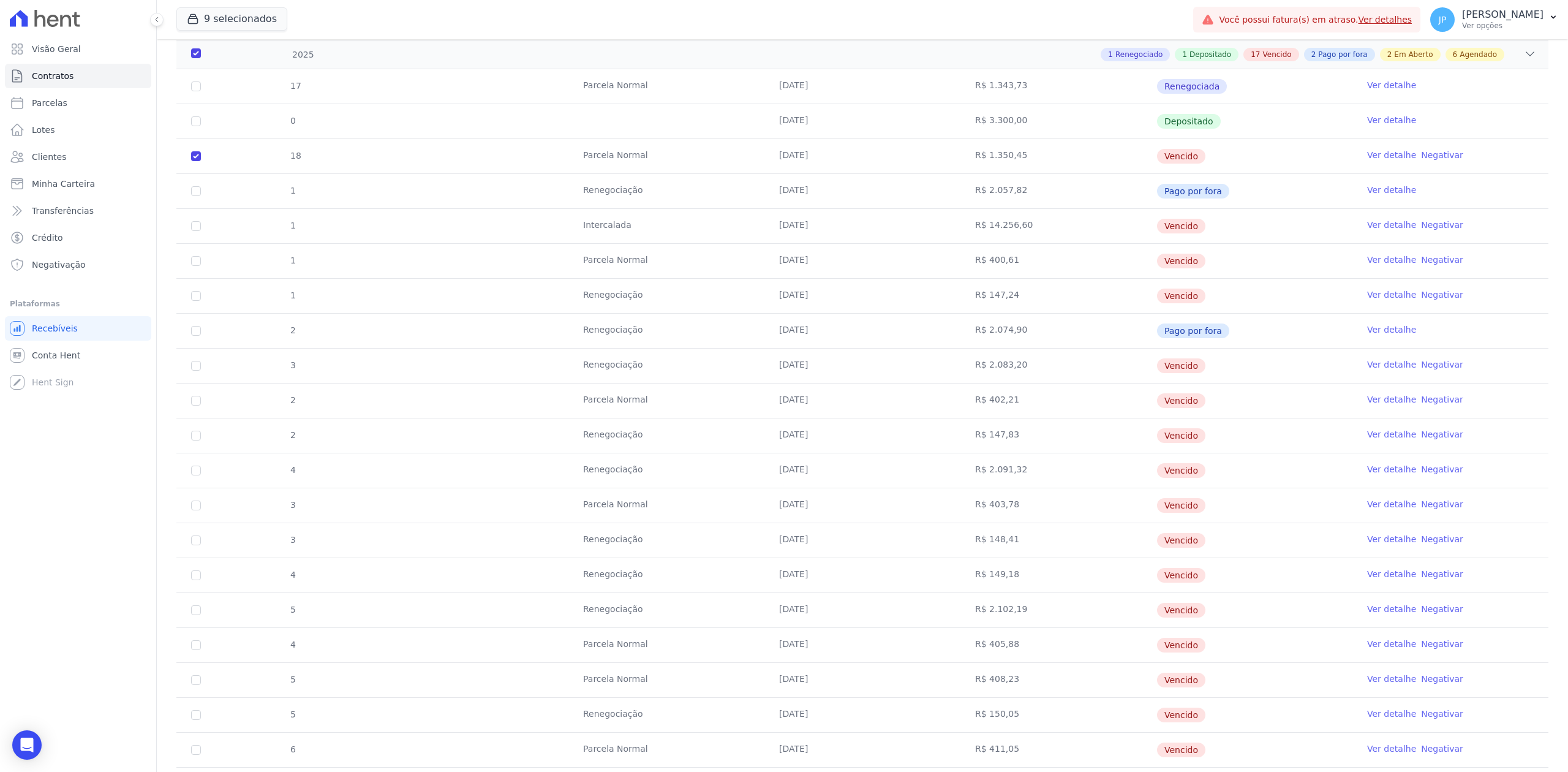
drag, startPoint x: 502, startPoint y: 243, endPoint x: 1233, endPoint y: 240, distance: 731.0
click at [1233, 240] on tr "1 [GEOGRAPHIC_DATA] [DATE] R$ 14.256,60 [GEOGRAPHIC_DATA] Ver detalhe Negativar" at bounding box center [862, 225] width 1371 height 35
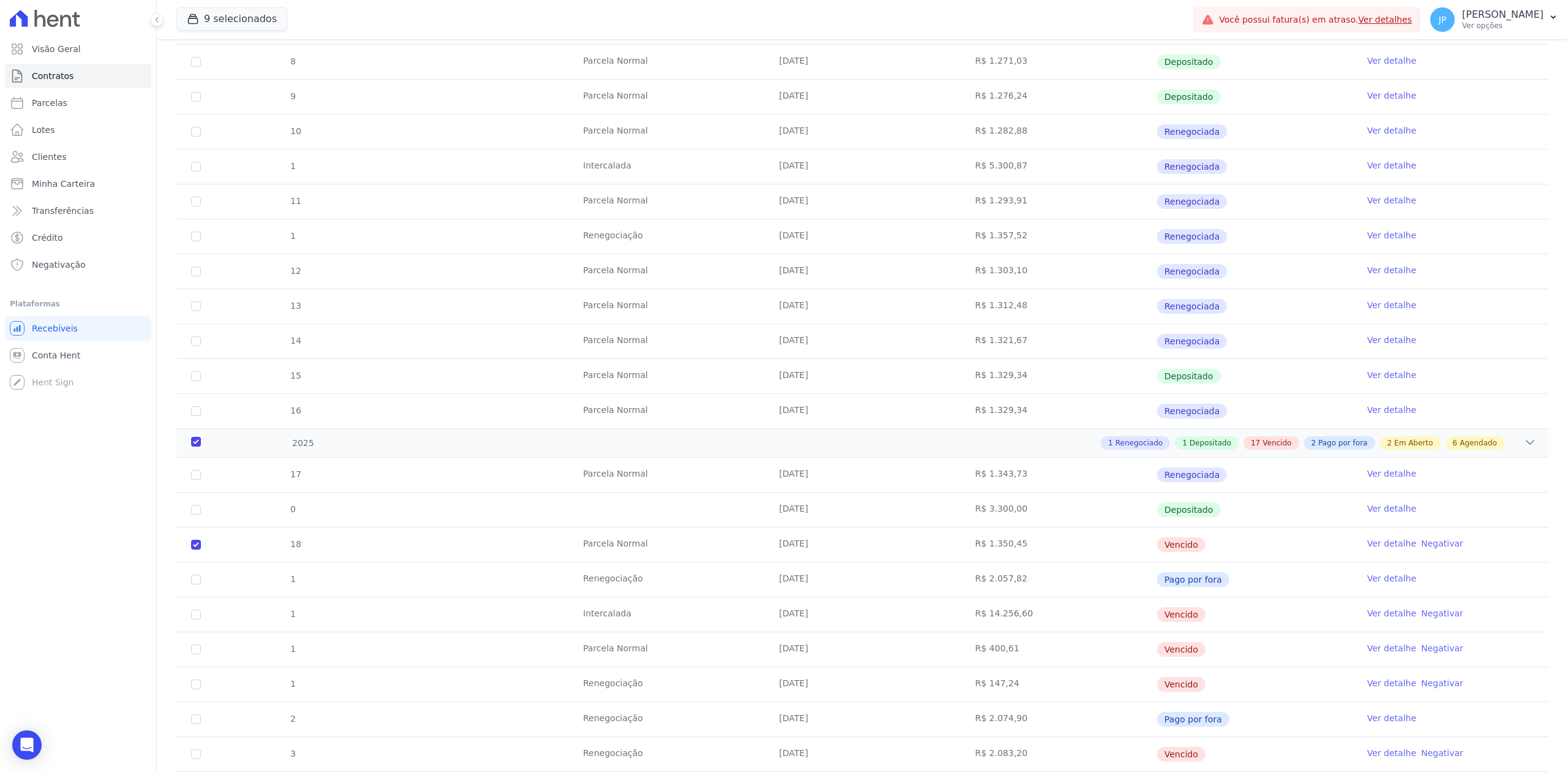
scroll to position [572, 0]
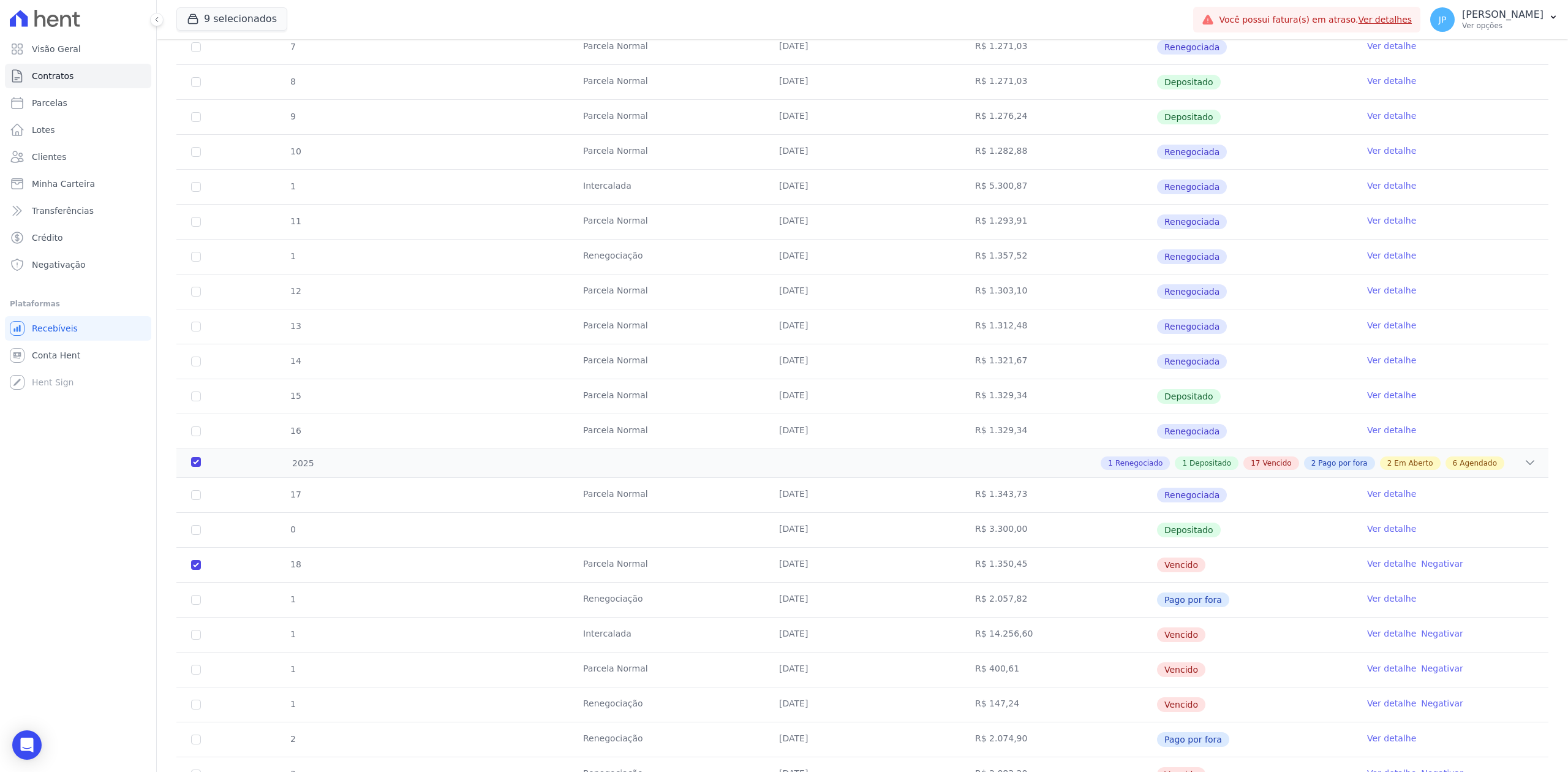
drag, startPoint x: 554, startPoint y: 177, endPoint x: 1310, endPoint y: 199, distance: 756.3
click at [1310, 199] on tr "1 [GEOGRAPHIC_DATA] [DATE] R$ 5.300,87 Renegociada Ver detalhe" at bounding box center [862, 187] width 1371 height 35
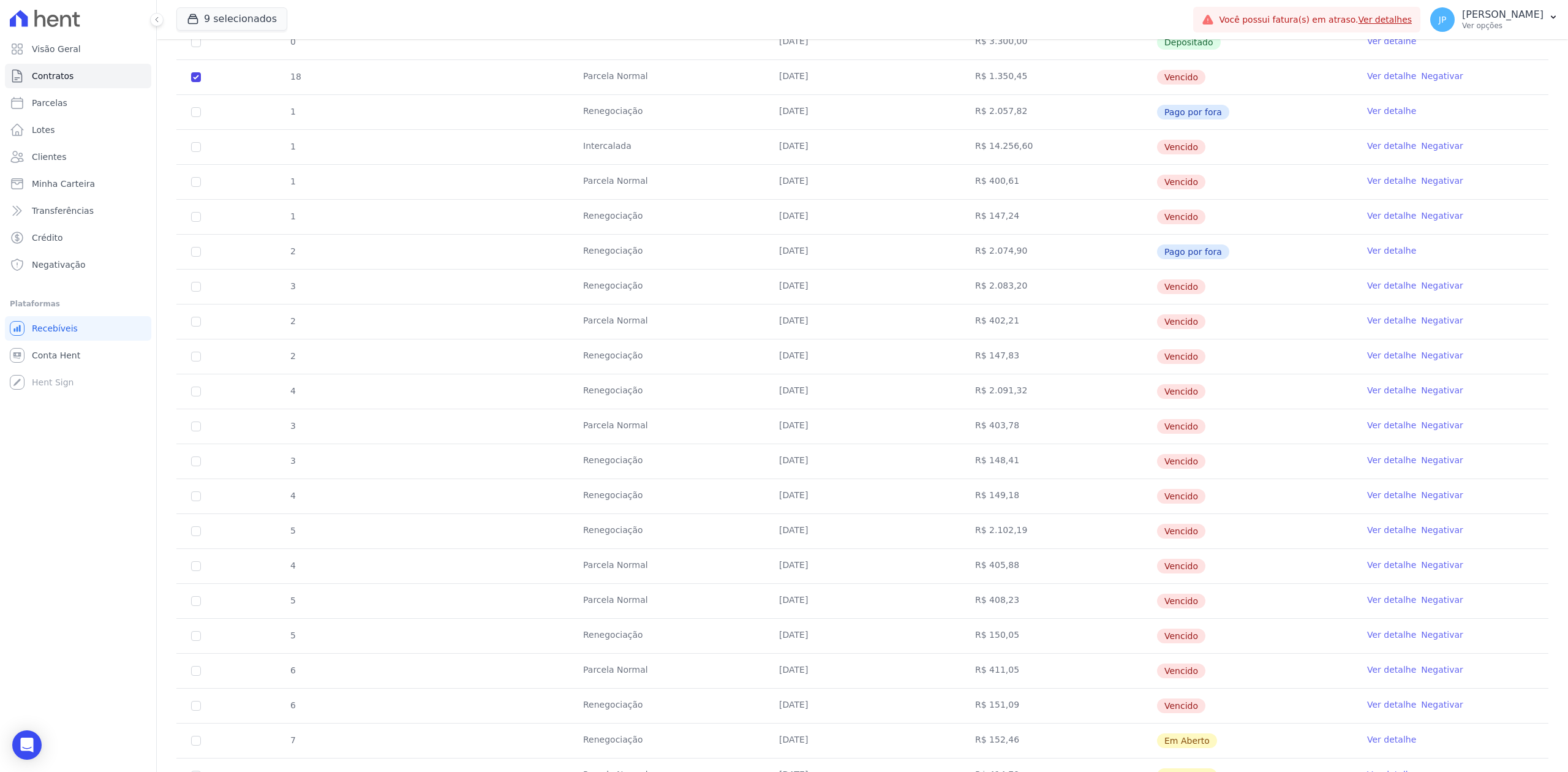
scroll to position [1062, 0]
